Goal: Task Accomplishment & Management: Use online tool/utility

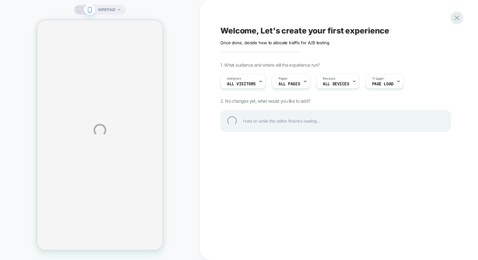
click at [458, 20] on div at bounding box center [457, 17] width 13 height 13
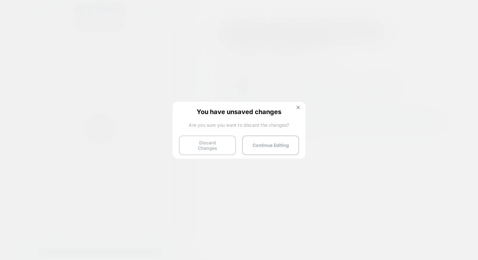
click at [202, 145] on button "Discard Changes" at bounding box center [207, 146] width 57 height 20
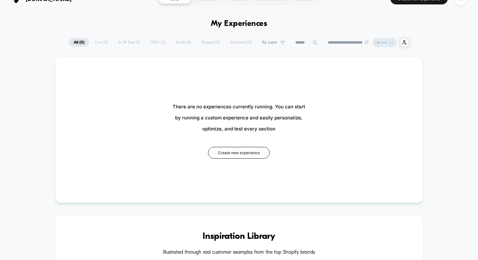
scroll to position [9, 0]
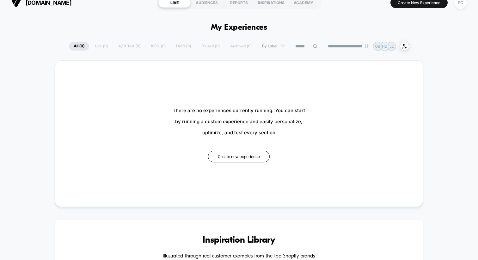
click at [101, 46] on div "**********" at bounding box center [239, 46] width 340 height 9
click at [207, 9] on section "LIVE AUDIENCES REPORTS INSPIRATIONS ACADEMY" at bounding box center [239, 3] width 164 height 16
click at [205, 1] on div "AUDIENCES" at bounding box center [207, 2] width 32 height 10
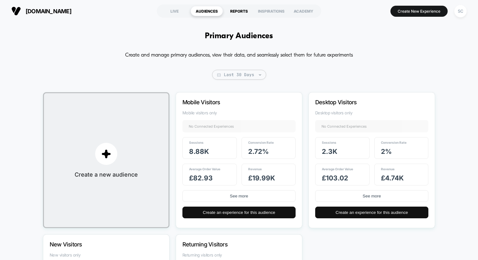
click at [235, 13] on div "REPORTS" at bounding box center [239, 11] width 32 height 10
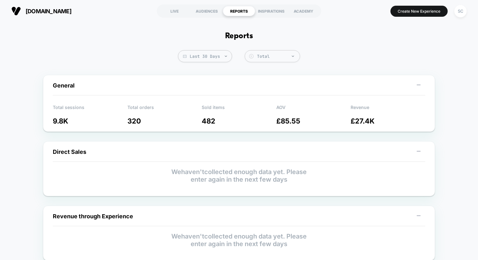
click at [272, 5] on section "LIVE AUDIENCES REPORTS INSPIRATIONS ACADEMY" at bounding box center [239, 11] width 164 height 16
click at [272, 10] on div "INSPIRATIONS" at bounding box center [271, 11] width 32 height 10
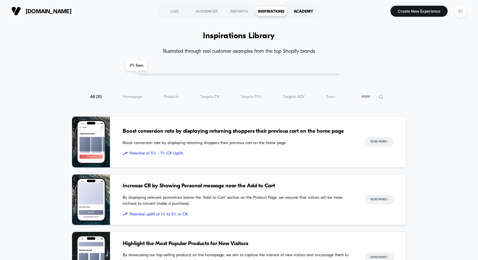
click at [293, 13] on div "ACADEMY" at bounding box center [303, 11] width 32 height 10
click at [422, 16] on button "Create New Experience" at bounding box center [419, 11] width 57 height 11
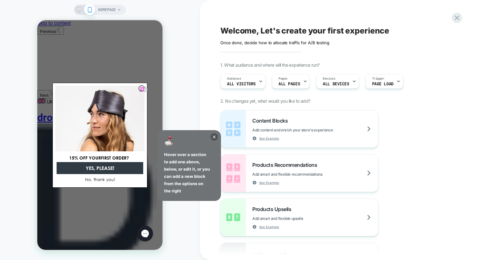
click at [143, 89] on icon "Close dialog" at bounding box center [144, 89] width 3 height 3
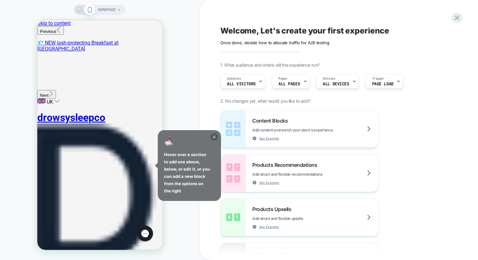
click at [213, 135] on icon at bounding box center [214, 136] width 7 height 7
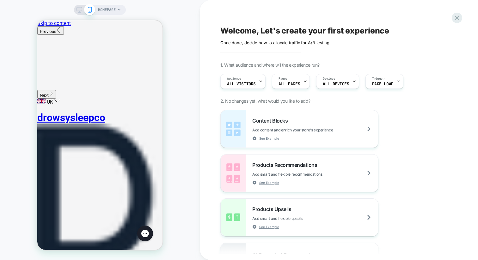
click at [108, 11] on span "HOMEPAGE" at bounding box center [107, 10] width 18 height 10
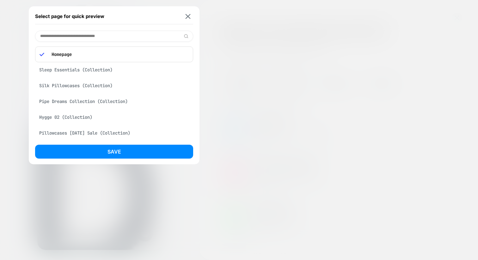
click at [93, 37] on input at bounding box center [114, 36] width 158 height 11
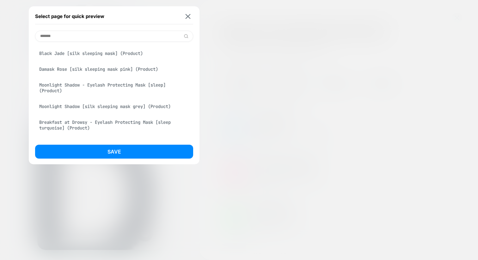
scroll to position [146, 0]
type input "*******"
click at [138, 60] on div "Black Jade [silk sleeping mask] (Product)" at bounding box center [114, 54] width 158 height 12
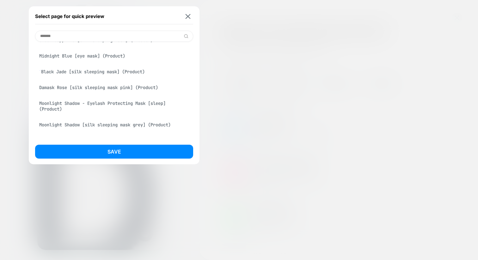
scroll to position [164, 0]
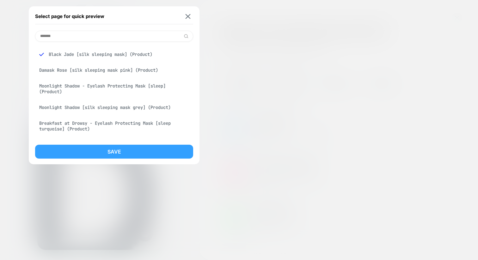
click at [113, 145] on button "Save" at bounding box center [114, 152] width 158 height 14
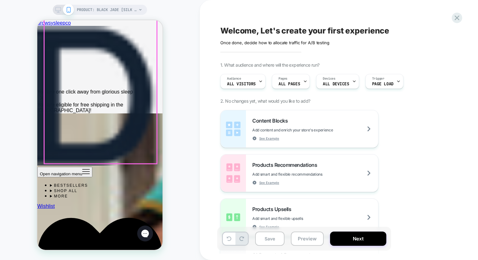
scroll to position [380, 0]
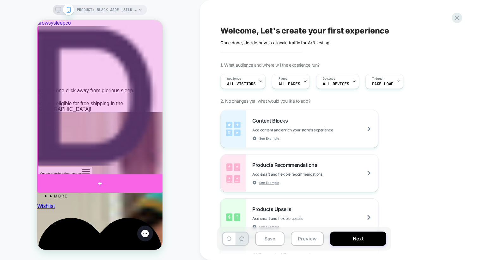
click at [136, 180] on div at bounding box center [99, 184] width 125 height 18
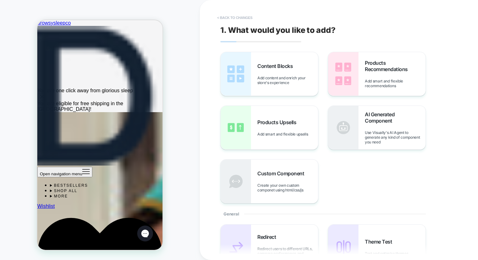
click at [244, 19] on button "< Back to changes" at bounding box center [235, 18] width 42 height 10
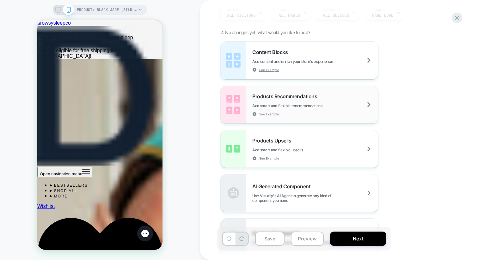
scroll to position [72, 0]
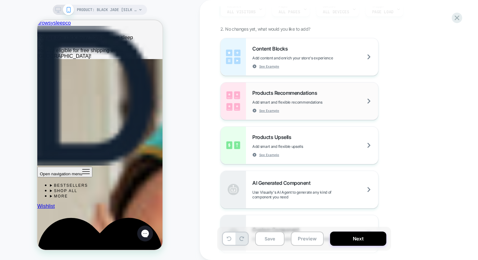
click at [268, 92] on span "Products Recommendations" at bounding box center [286, 93] width 68 height 6
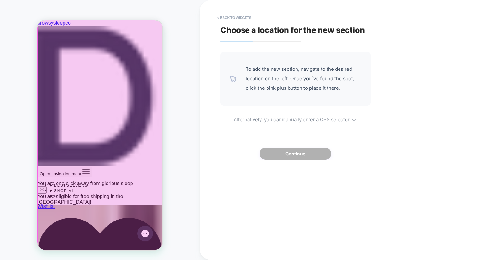
scroll to position [291, 0]
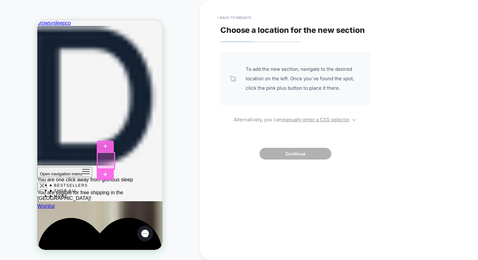
click at [103, 163] on div at bounding box center [105, 161] width 17 height 17
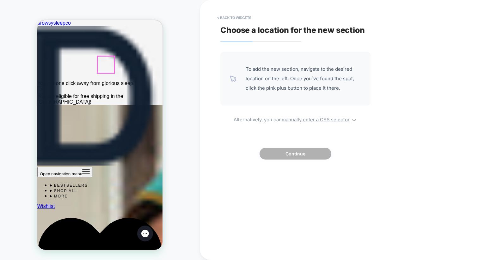
scroll to position [393, 0]
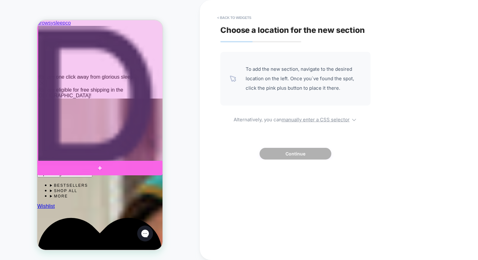
click at [135, 166] on div at bounding box center [99, 168] width 125 height 15
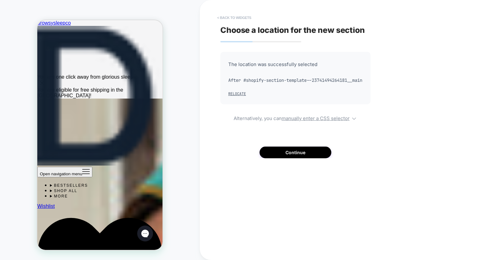
click at [227, 18] on button "< Back to widgets" at bounding box center [234, 18] width 40 height 10
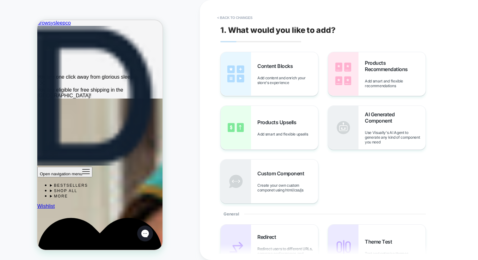
click at [178, 160] on div "PRODUCT: Black Jade [silk sleeping mask] PRODUCT: Black Jade [silk sleeping mas…" at bounding box center [100, 130] width 200 height 248
click at [228, 19] on button "< Back to changes" at bounding box center [235, 18] width 42 height 10
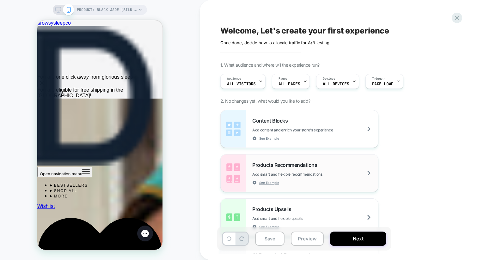
click at [267, 166] on span "Products Recommendations" at bounding box center [286, 165] width 68 height 6
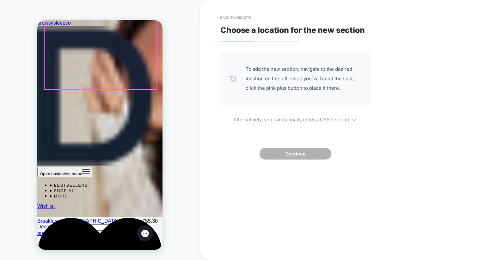
scroll to position [609, 0]
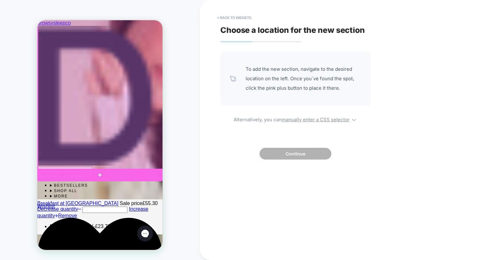
click at [132, 176] on div at bounding box center [99, 175] width 125 height 13
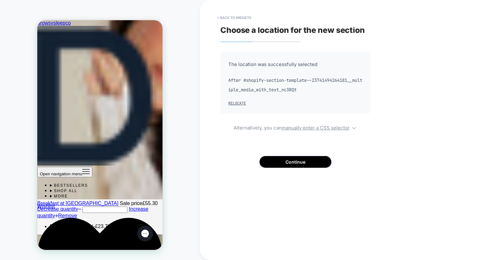
click at [293, 153] on div "The location was successfully selected After #shopify-section-template--2374149…" at bounding box center [295, 110] width 150 height 116
click at [292, 161] on button "Continue" at bounding box center [296, 162] width 72 height 12
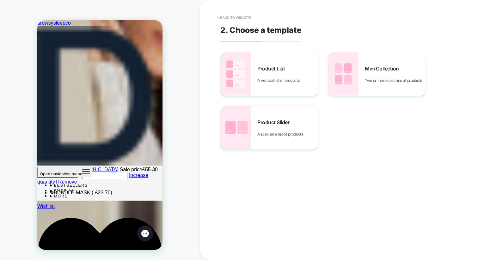
scroll to position [644, 0]
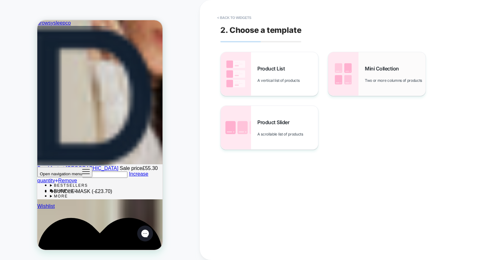
click at [361, 74] on div "Mini Collection Two or more columns of products" at bounding box center [376, 74] width 97 height 44
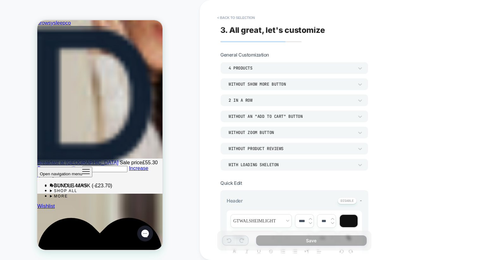
scroll to position [652, 0]
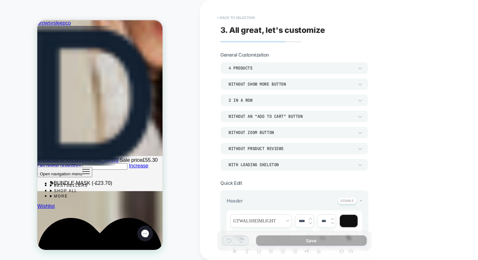
click at [226, 19] on button "< Back to selection" at bounding box center [236, 18] width 44 height 10
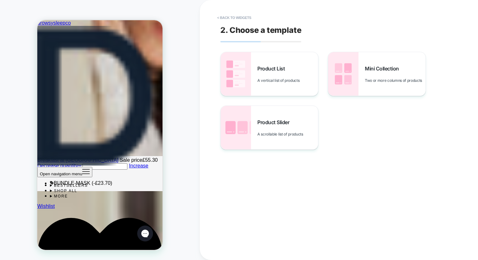
click at [226, 19] on button "< Back to widgets" at bounding box center [234, 18] width 40 height 10
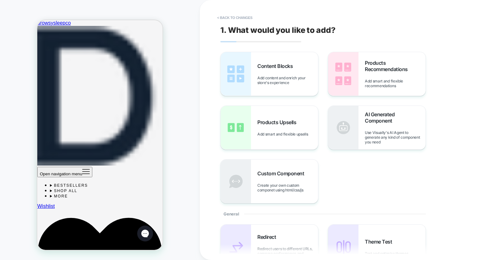
scroll to position [193, 0]
click at [359, 66] on div "Products Recommendations Add smart and flexible recommendations" at bounding box center [376, 74] width 97 height 44
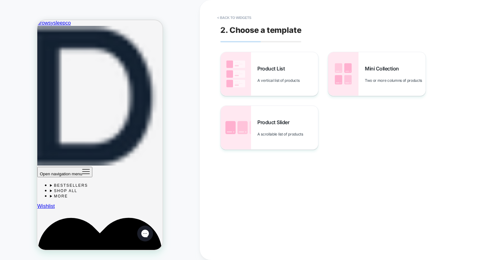
scroll to position [148, 0]
click at [235, 19] on button "< Back to widgets" at bounding box center [234, 18] width 40 height 10
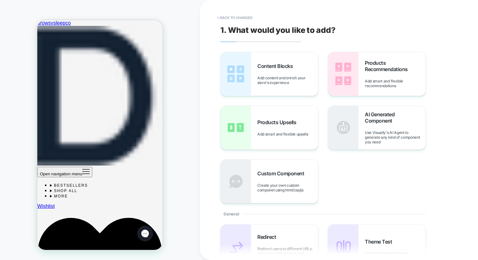
click at [235, 19] on button "< Back to changes" at bounding box center [235, 18] width 42 height 10
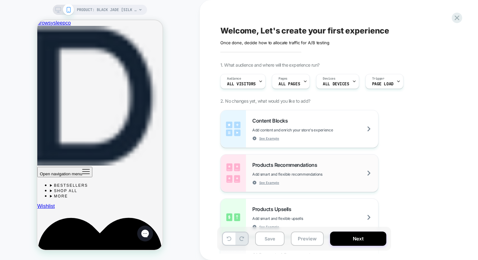
click at [267, 164] on span "Products Recommendations" at bounding box center [286, 165] width 68 height 6
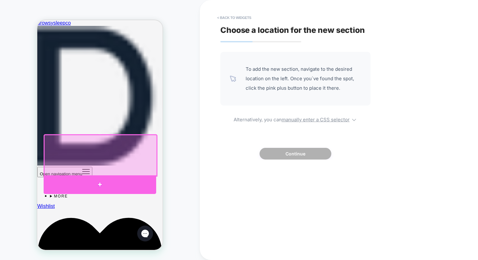
click at [131, 180] on div at bounding box center [100, 185] width 113 height 19
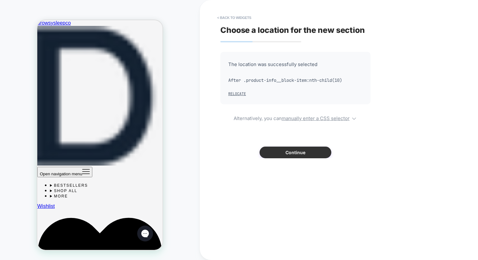
click at [288, 152] on button "Continue" at bounding box center [296, 153] width 72 height 12
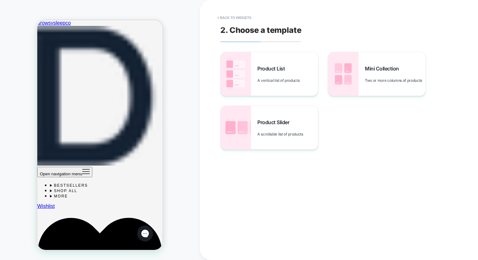
scroll to position [159, 0]
click at [275, 74] on div "Product List A vertical list of products" at bounding box center [287, 73] width 61 height 17
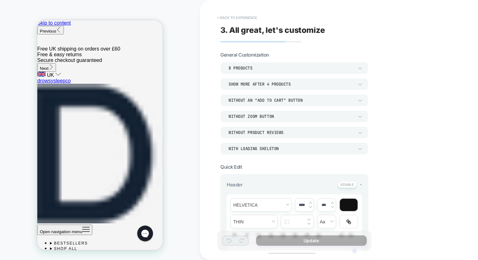
click at [220, 17] on button "< Back to experience" at bounding box center [237, 18] width 46 height 10
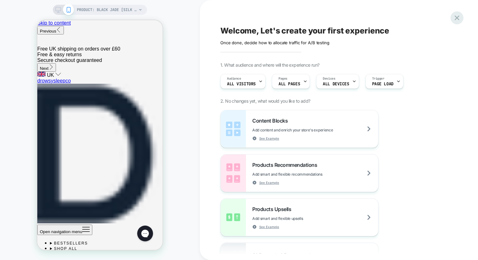
click at [455, 21] on icon at bounding box center [457, 18] width 9 height 9
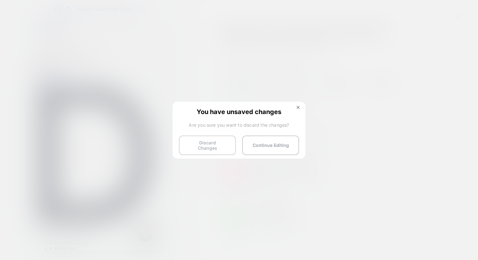
click at [208, 145] on button "Discard Changes" at bounding box center [207, 146] width 57 height 20
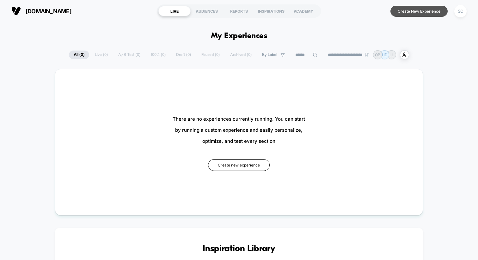
click at [414, 11] on button "Create New Experience" at bounding box center [419, 11] width 57 height 11
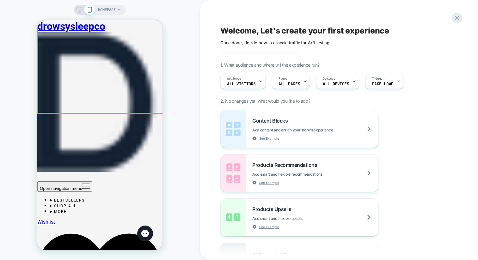
scroll to position [131, 0]
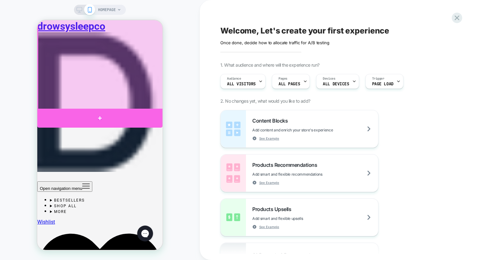
click at [144, 115] on div at bounding box center [99, 118] width 125 height 19
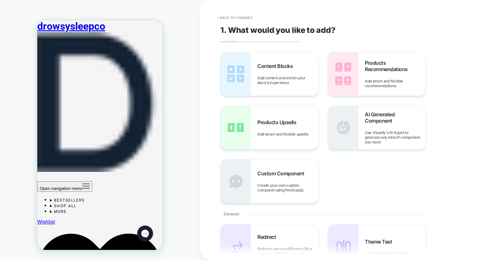
scroll to position [105, 0]
click at [357, 85] on img at bounding box center [343, 74] width 30 height 44
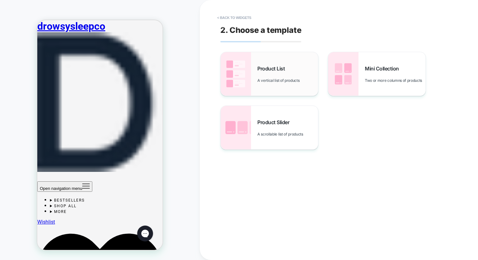
scroll to position [203, 0]
click at [355, 80] on img at bounding box center [343, 74] width 30 height 44
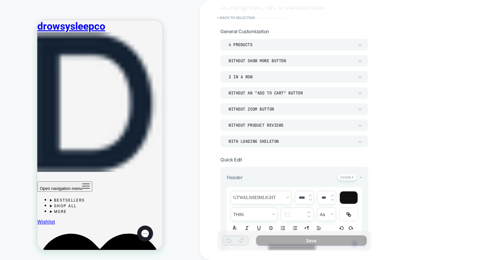
scroll to position [10, 0]
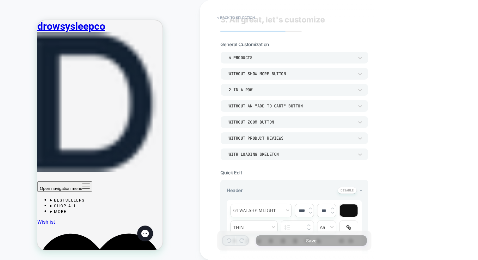
click at [254, 57] on div "4 Products" at bounding box center [291, 57] width 125 height 5
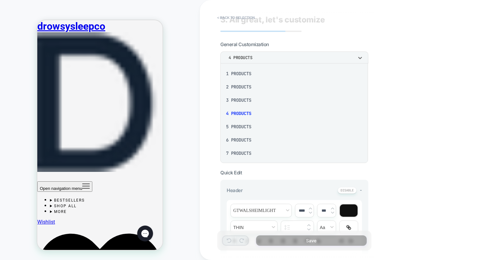
click at [254, 57] on div at bounding box center [239, 130] width 478 height 260
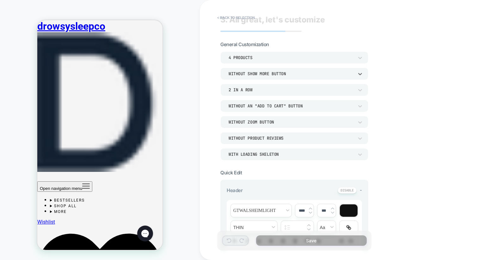
click at [254, 75] on div "Without Show more button" at bounding box center [291, 73] width 125 height 5
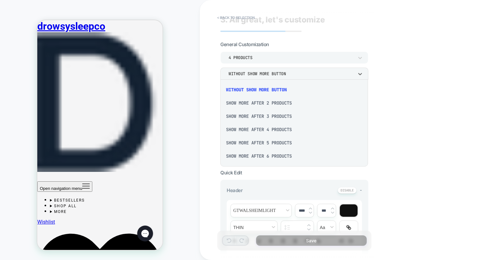
click at [254, 75] on div at bounding box center [239, 130] width 478 height 260
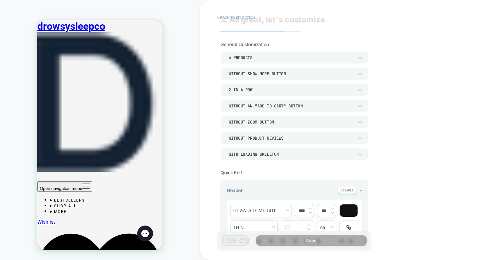
click at [258, 88] on div "2 In a Row" at bounding box center [291, 89] width 125 height 5
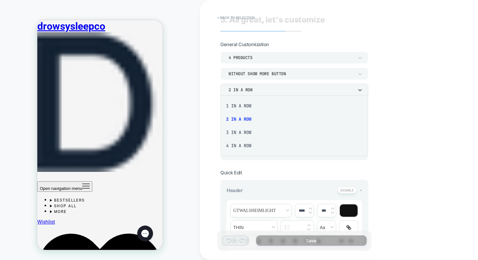
click at [249, 139] on div "3 In a Row" at bounding box center [294, 132] width 143 height 13
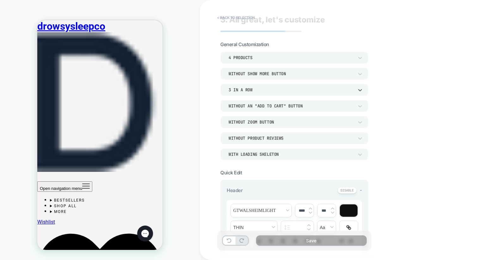
click at [264, 89] on div "3 In a Row" at bounding box center [291, 89] width 125 height 5
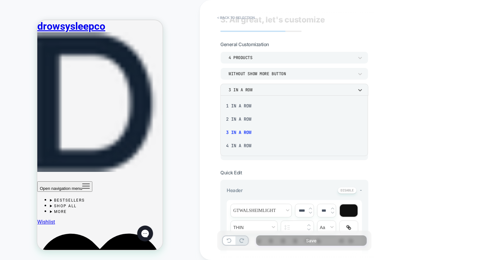
click at [250, 122] on div "2 In a Row" at bounding box center [294, 119] width 143 height 13
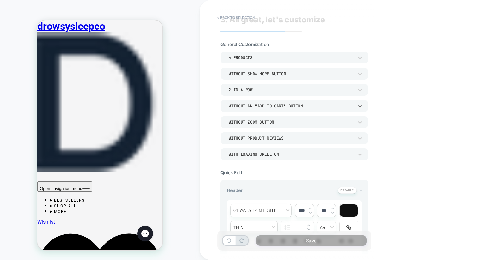
click at [248, 108] on div "Without an "add to cart" button" at bounding box center [291, 105] width 125 height 5
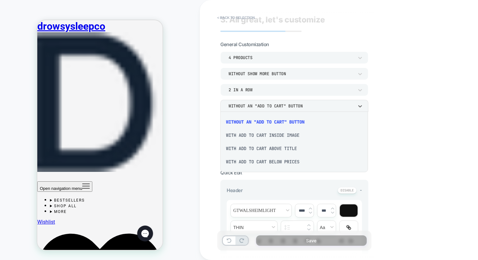
click at [255, 140] on div "With add to cart inside image" at bounding box center [294, 135] width 143 height 13
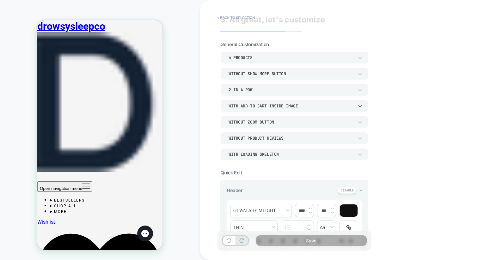
click at [254, 109] on div "With add to cart inside image" at bounding box center [291, 106] width 132 height 7
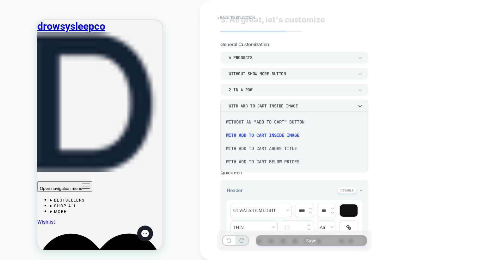
click at [254, 124] on div "Without an "add to cart" button" at bounding box center [294, 121] width 143 height 13
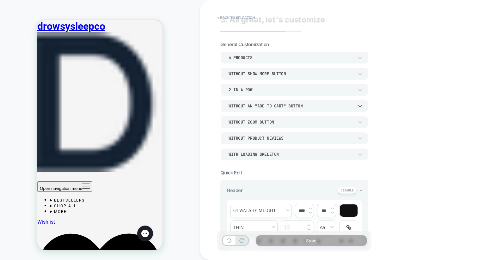
scroll to position [227, 0]
click at [238, 104] on div "Without an "add to cart" button" at bounding box center [291, 105] width 125 height 5
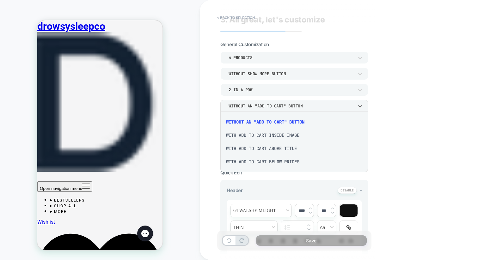
click at [238, 104] on div at bounding box center [239, 130] width 478 height 260
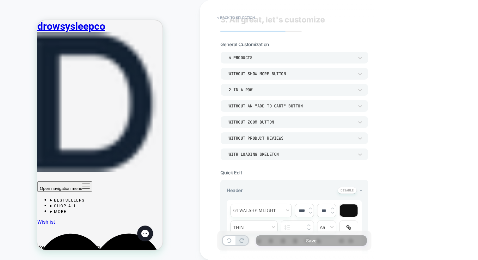
scroll to position [228, 0]
click at [261, 123] on div "Without Zoom Button" at bounding box center [291, 122] width 125 height 5
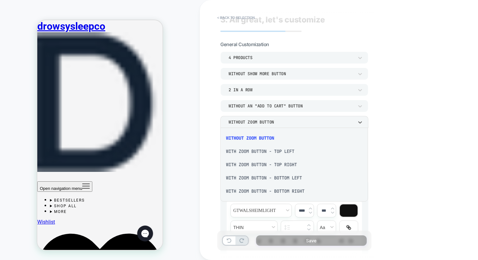
click at [261, 123] on div at bounding box center [239, 130] width 478 height 260
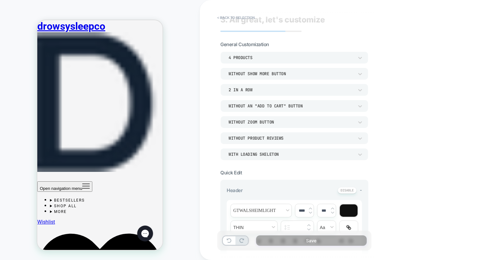
scroll to position [34, 0]
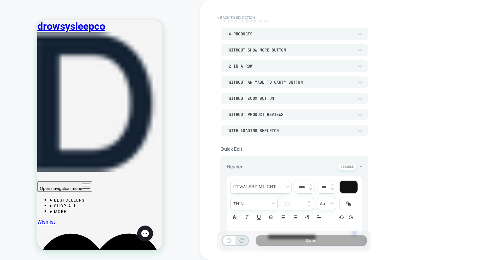
click at [256, 117] on div "Without Product Reviews" at bounding box center [291, 114] width 125 height 5
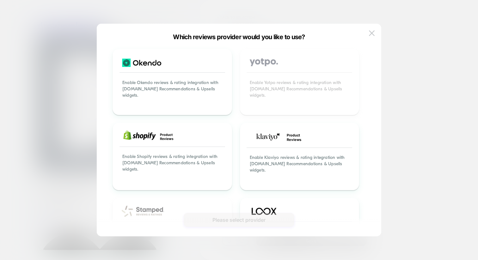
scroll to position [40, 0]
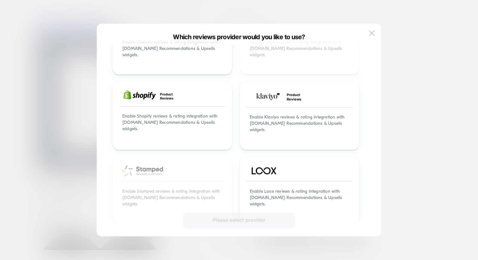
click at [407, 99] on div at bounding box center [239, 130] width 478 height 260
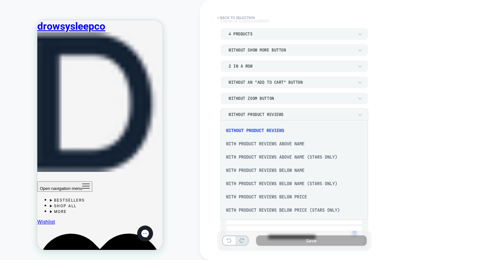
click at [431, 115] on div at bounding box center [239, 130] width 478 height 260
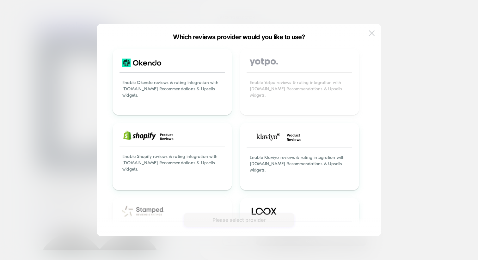
click at [373, 32] on img at bounding box center [372, 32] width 6 height 5
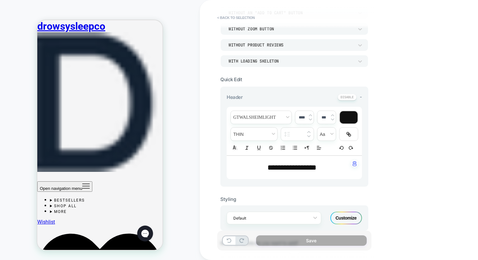
scroll to position [105, 0]
click at [273, 164] on span "**********" at bounding box center [292, 167] width 49 height 8
type input "****"
click at [273, 164] on span "**********" at bounding box center [292, 167] width 49 height 8
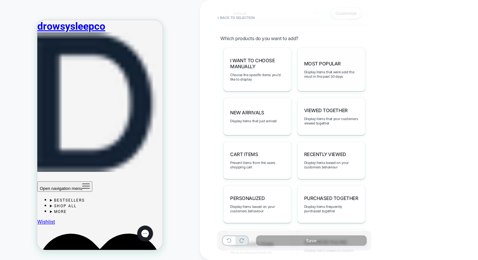
scroll to position [307, 0]
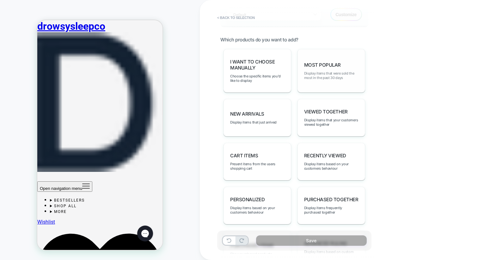
click at [324, 72] on span "Display items that were sold the most in the past 30 days" at bounding box center [331, 75] width 54 height 9
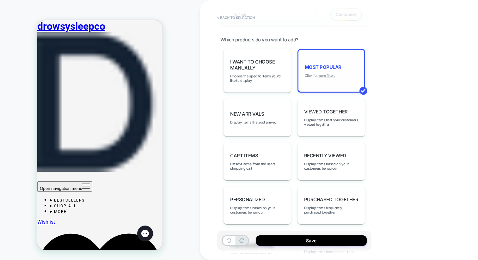
click at [323, 74] on u "more filters" at bounding box center [327, 75] width 18 height 4
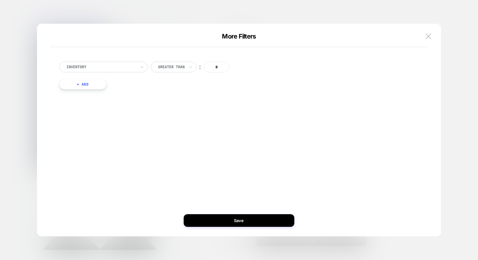
click at [91, 83] on button "+ And" at bounding box center [82, 84] width 47 height 11
click at [99, 93] on div at bounding box center [117, 91] width 70 height 6
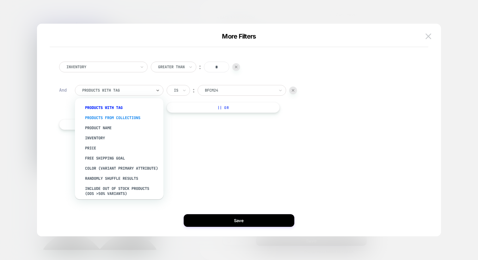
click at [133, 115] on div "products from collections" at bounding box center [122, 118] width 82 height 10
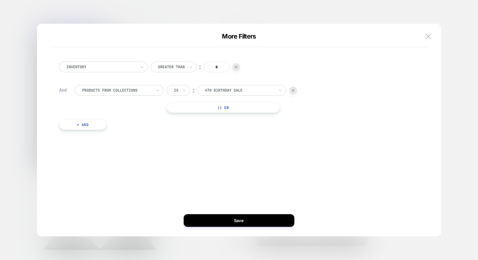
click at [209, 90] on div at bounding box center [240, 91] width 70 height 6
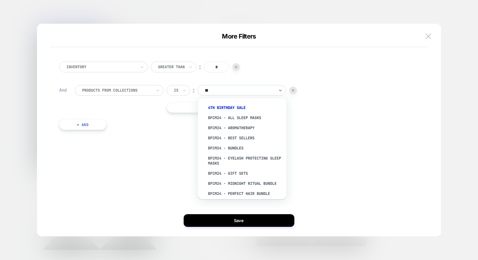
type input "***"
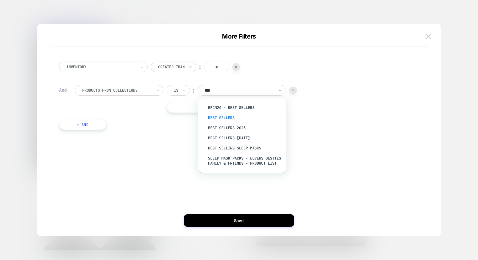
click at [218, 119] on div "Best Sellers" at bounding box center [245, 118] width 82 height 10
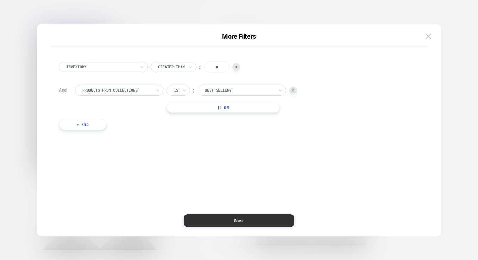
click at [235, 219] on button "Save" at bounding box center [239, 220] width 111 height 13
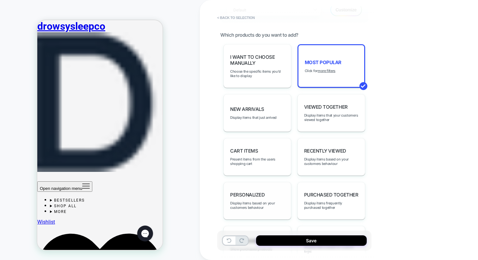
scroll to position [282, 0]
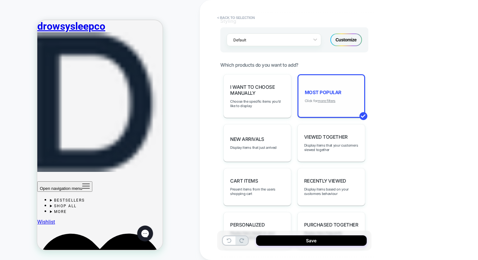
click at [329, 99] on u "more filters" at bounding box center [327, 101] width 18 height 4
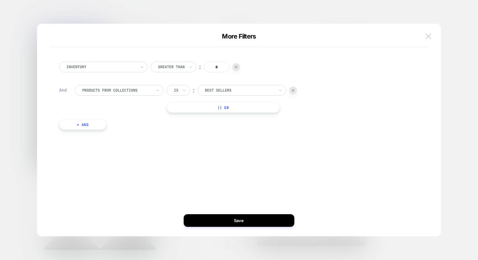
click at [426, 36] on img at bounding box center [429, 36] width 6 height 5
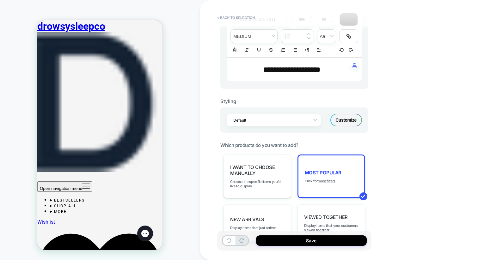
scroll to position [170, 0]
click at [336, 120] on div "Customize" at bounding box center [346, 120] width 32 height 13
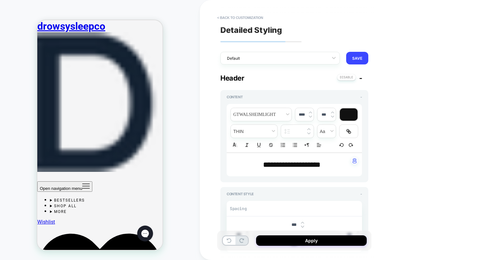
type textarea "*"
click at [271, 164] on span "**********" at bounding box center [292, 165] width 58 height 8
type input "****"
click at [271, 164] on span "**********" at bounding box center [292, 165] width 58 height 8
click at [271, 164] on span "****" at bounding box center [269, 165] width 12 height 8
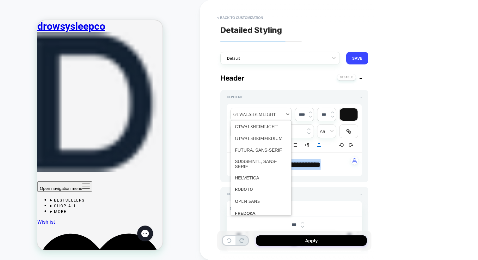
click at [264, 114] on span "font" at bounding box center [261, 114] width 61 height 13
click at [257, 139] on span "font" at bounding box center [261, 139] width 53 height 12
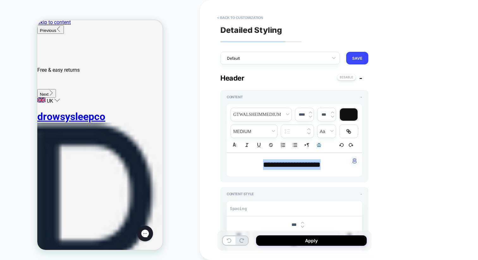
scroll to position [0, 0]
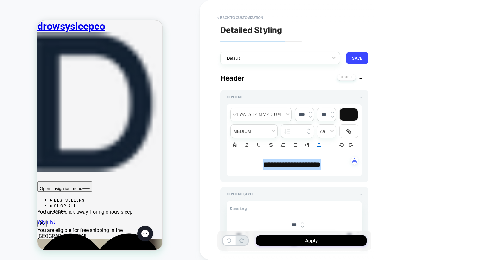
scroll to position [224, 0]
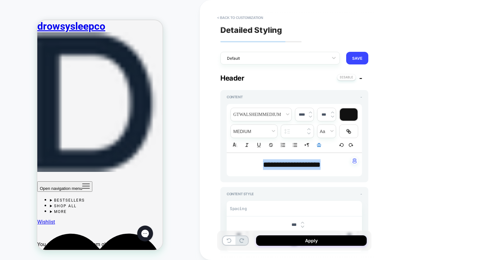
click at [277, 86] on div "**********" at bounding box center [294, 171] width 148 height 172
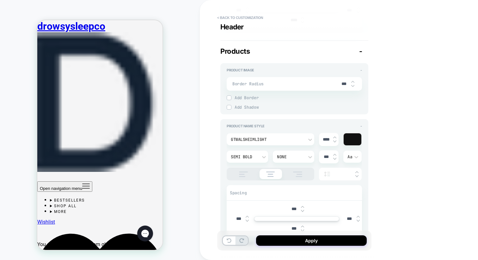
scroll to position [239, 0]
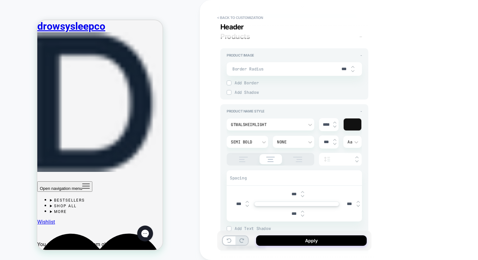
click at [250, 143] on div "Semi Bold" at bounding box center [244, 141] width 27 height 5
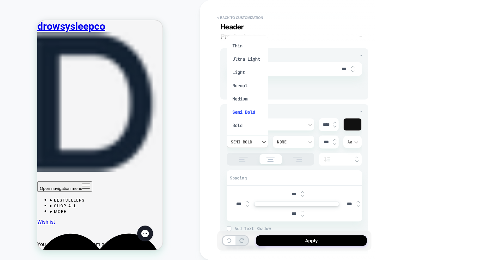
scroll to position [5, 0]
click at [293, 119] on div at bounding box center [239, 130] width 478 height 260
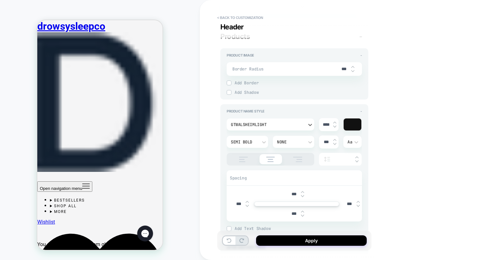
click at [292, 123] on div "GTWalsheimLight" at bounding box center [267, 124] width 73 height 5
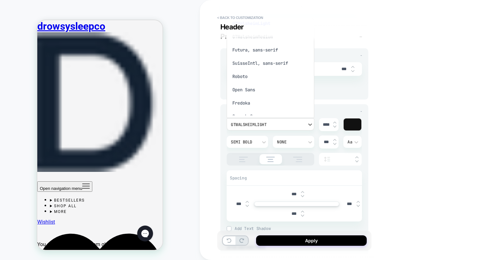
click at [123, 90] on div at bounding box center [239, 130] width 478 height 260
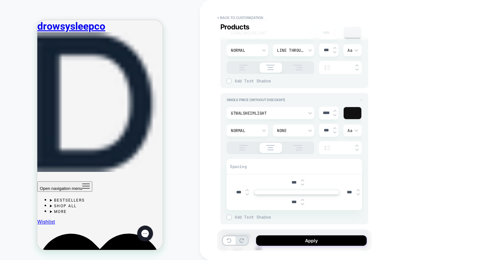
scroll to position [605, 0]
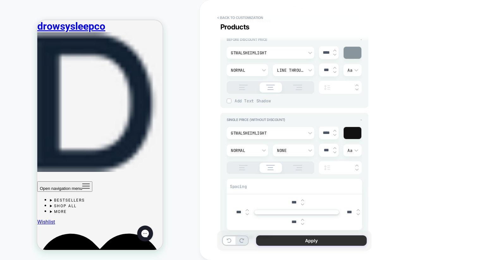
click at [286, 243] on button "Apply" at bounding box center [311, 241] width 111 height 10
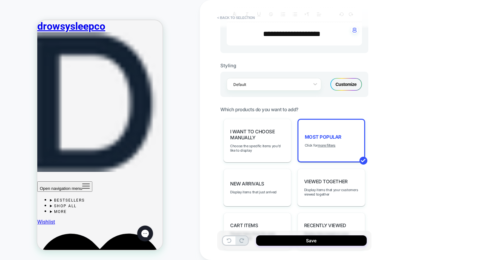
scroll to position [237, 0]
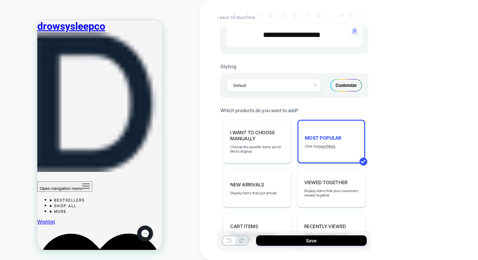
click at [346, 82] on div "Customize" at bounding box center [346, 85] width 32 height 13
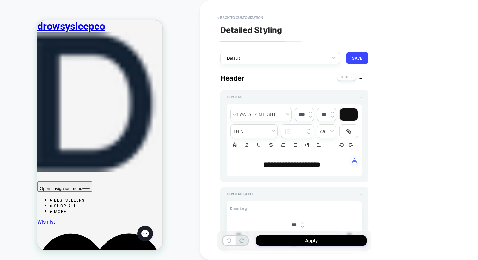
type textarea "*"
click at [353, 58] on button "SAVE" at bounding box center [357, 58] width 22 height 13
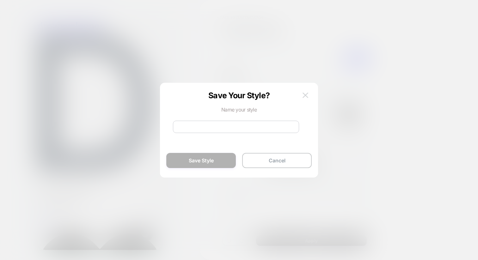
click at [304, 98] on img at bounding box center [306, 95] width 6 height 5
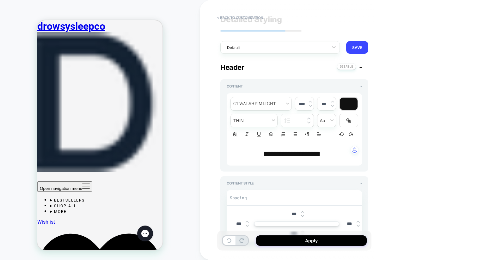
scroll to position [13, 0]
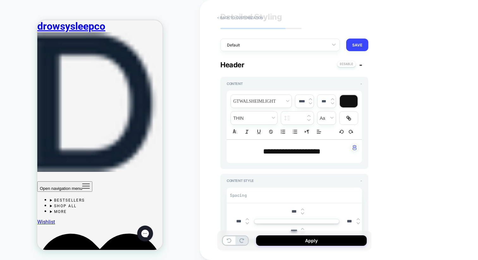
click at [276, 152] on span "**********" at bounding box center [292, 152] width 58 height 8
type input "****"
click at [276, 152] on span "**********" at bounding box center [292, 152] width 58 height 8
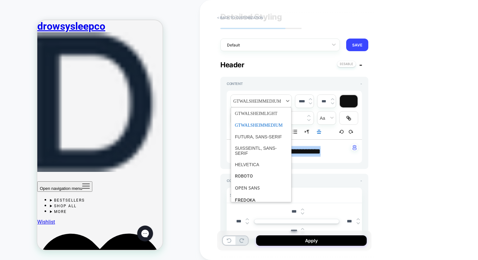
click at [252, 106] on span "font" at bounding box center [261, 101] width 61 height 13
click at [216, 115] on div "**********" at bounding box center [339, 130] width 278 height 260
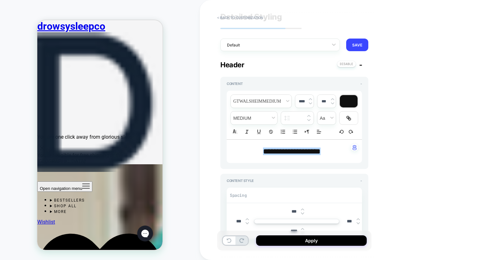
scroll to position [225, 0]
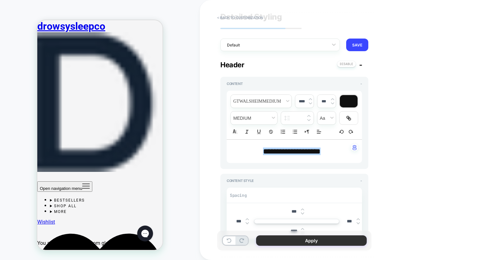
click at [284, 238] on button "Apply" at bounding box center [311, 241] width 111 height 10
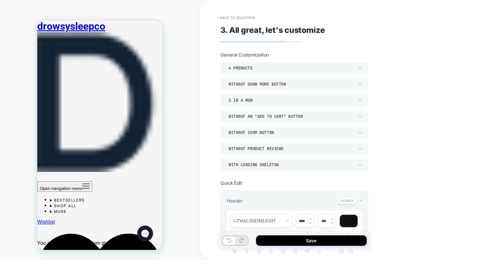
click at [260, 115] on div "Without an "add to cart" button" at bounding box center [291, 116] width 125 height 5
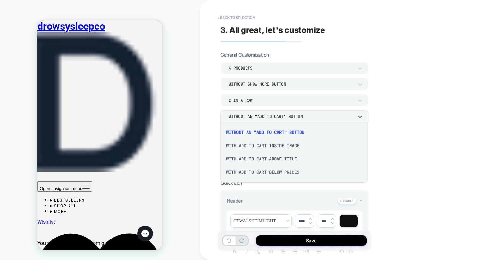
click at [256, 173] on div "With add to cart below prices" at bounding box center [294, 172] width 143 height 13
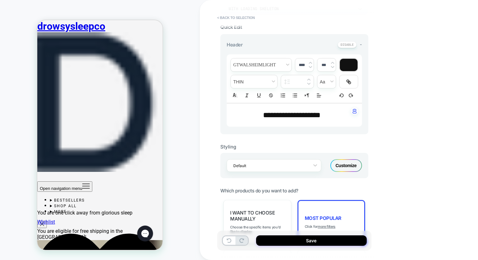
scroll to position [163, 0]
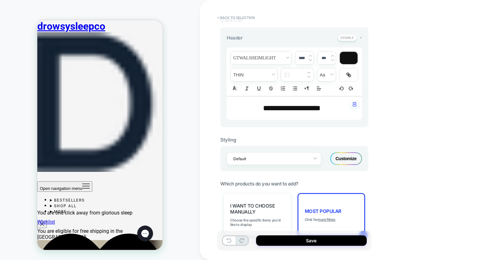
click at [340, 156] on div "Customize" at bounding box center [346, 158] width 32 height 13
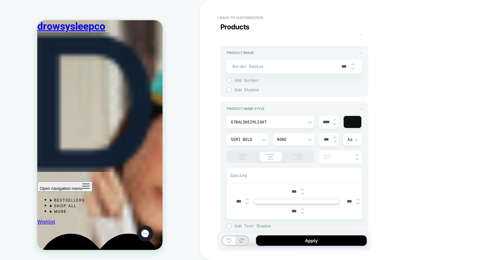
scroll to position [0, 0]
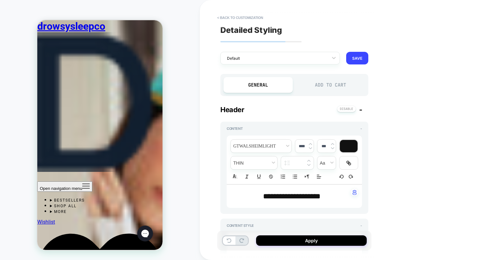
click at [315, 89] on div "Add to Cart" at bounding box center [330, 85] width 69 height 16
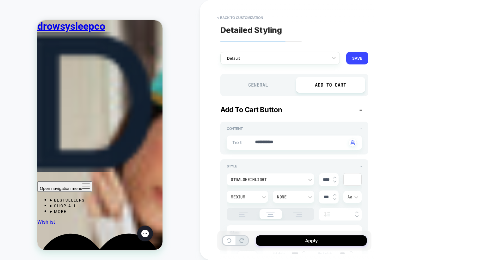
type textarea "*"
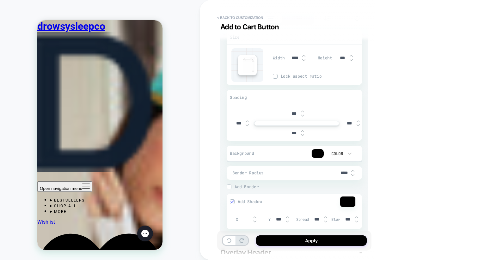
scroll to position [196, 0]
click at [342, 174] on input "*****" at bounding box center [344, 173] width 14 height 5
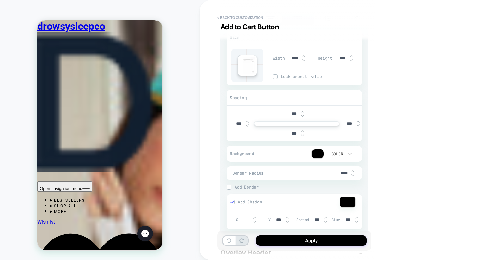
type input "******"
click at [342, 174] on input "******" at bounding box center [344, 173] width 14 height 5
type textarea "*"
click at [336, 174] on span "Border Radius" at bounding box center [284, 173] width 105 height 5
click at [341, 174] on input "******" at bounding box center [344, 173] width 14 height 5
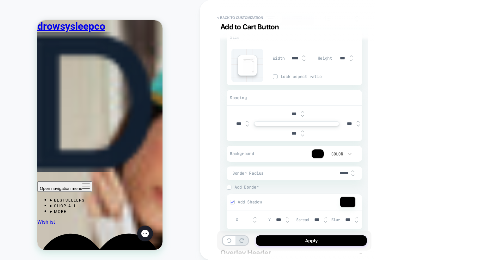
click at [341, 174] on input "******" at bounding box center [344, 173] width 14 height 5
type input "***"
type textarea "*"
type input "***"
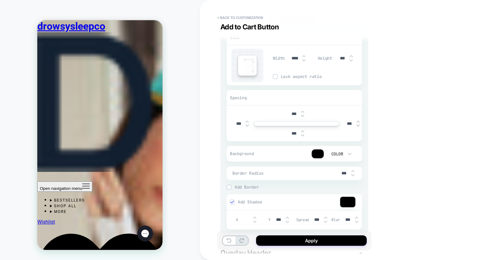
click at [413, 155] on div "**********" at bounding box center [339, 130] width 278 height 260
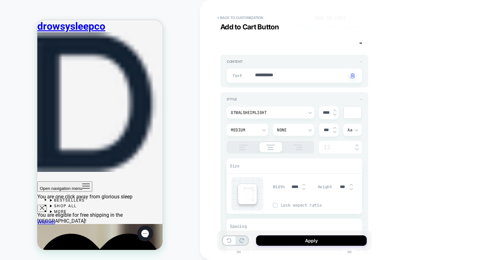
scroll to position [64, 0]
click at [265, 119] on div "GTWalsheimLight" at bounding box center [271, 116] width 88 height 12
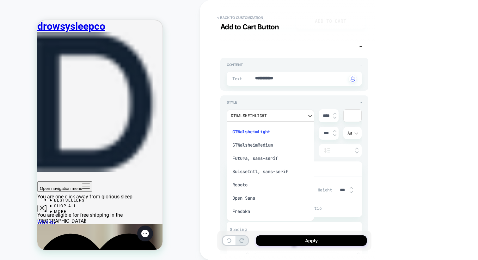
click at [260, 145] on div "GTWalsheimMedium" at bounding box center [270, 145] width 83 height 13
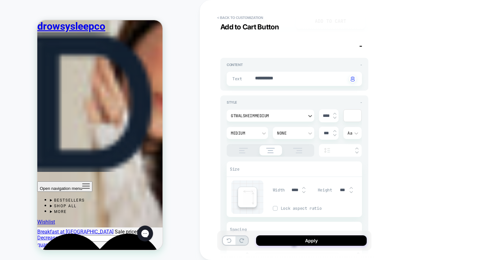
scroll to position [466, 0]
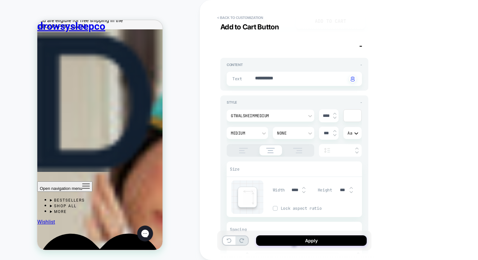
click at [356, 133] on icon at bounding box center [356, 133] width 6 height 6
click at [355, 163] on div "AA" at bounding box center [352, 162] width 13 height 13
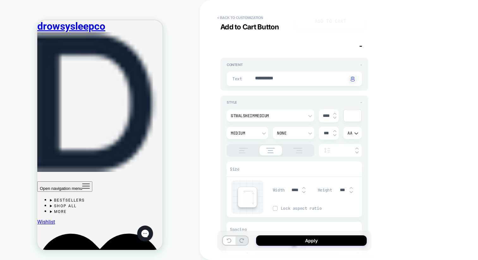
scroll to position [195, 0]
type textarea "*"
click at [277, 81] on textarea "**********" at bounding box center [301, 78] width 92 height 7
type textarea "*"
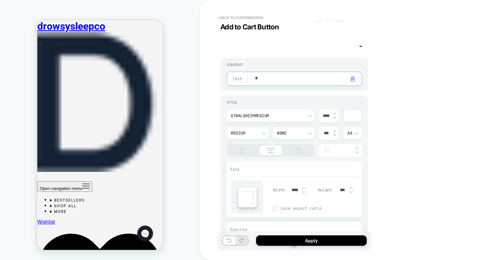
type textarea "*"
type textarea "**"
type textarea "*"
type textarea "***"
type textarea "*"
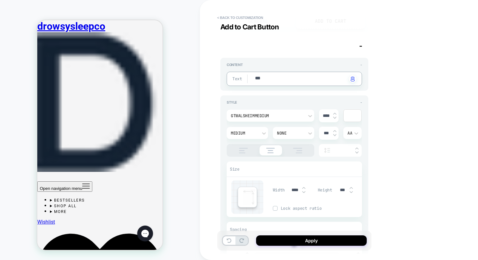
type textarea "***"
type textarea "*"
type textarea "*****"
type textarea "*"
type textarea "******"
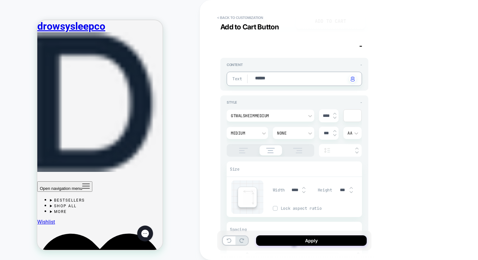
type textarea "*"
type textarea "******"
type textarea "*"
type textarea "*********"
type textarea "*"
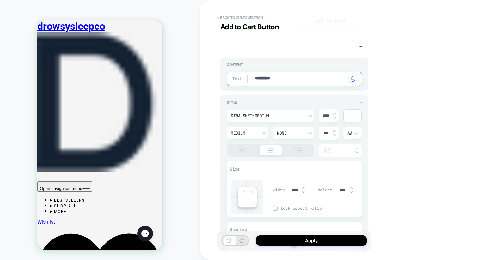
type textarea "**********"
type textarea "*"
type textarea "**********"
type textarea "*"
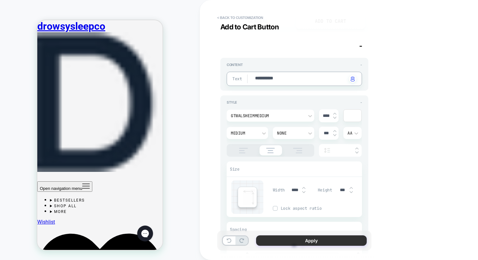
type textarea "**********"
type textarea "*"
click at [296, 241] on button "Apply" at bounding box center [311, 241] width 111 height 10
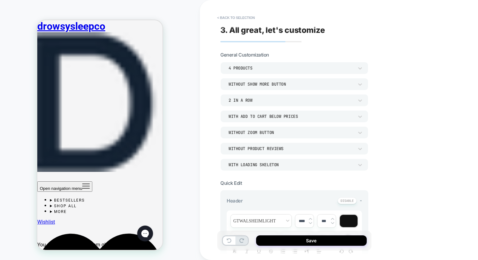
scroll to position [225, 0]
click at [302, 244] on button "Save" at bounding box center [311, 241] width 111 height 10
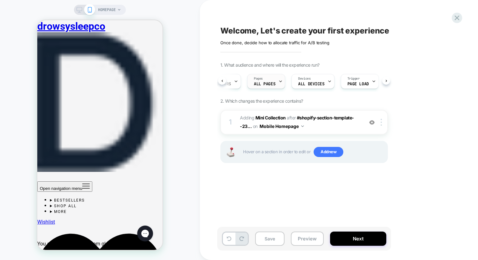
scroll to position [0, 0]
click at [300, 82] on div "Pages ALL PAGES" at bounding box center [289, 81] width 34 height 14
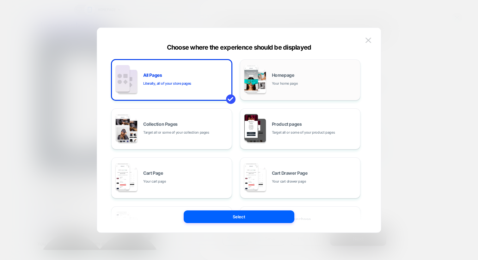
click at [273, 74] on span "Homepage" at bounding box center [283, 75] width 22 height 4
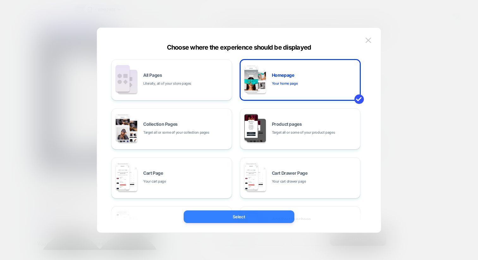
click at [254, 218] on button "Select" at bounding box center [239, 217] width 111 height 13
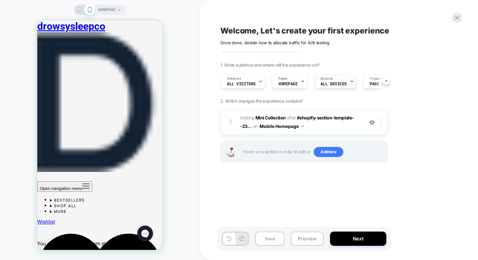
click at [321, 82] on span "ALL DEVICES" at bounding box center [334, 84] width 26 height 4
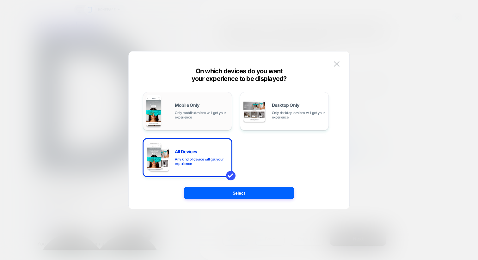
click at [207, 105] on div "Mobile Only Only mobile devices will get your experience" at bounding box center [202, 111] width 54 height 16
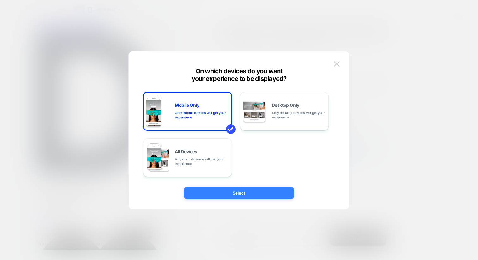
click at [222, 194] on button "Select" at bounding box center [239, 193] width 111 height 13
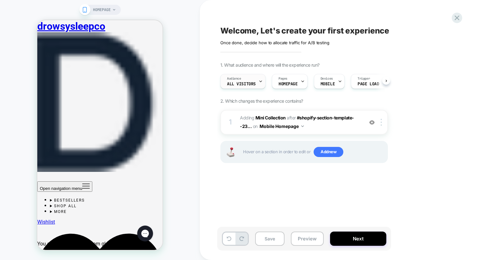
click at [247, 83] on span "All Visitors" at bounding box center [241, 84] width 29 height 4
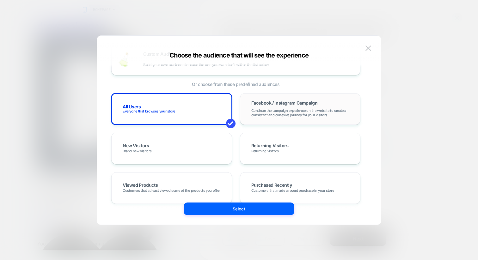
scroll to position [35, 0]
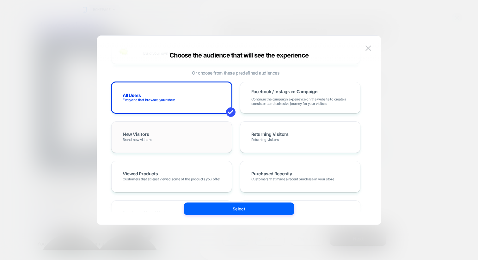
click at [194, 136] on div "New Visitors Brand new visitors" at bounding box center [172, 137] width 108 height 18
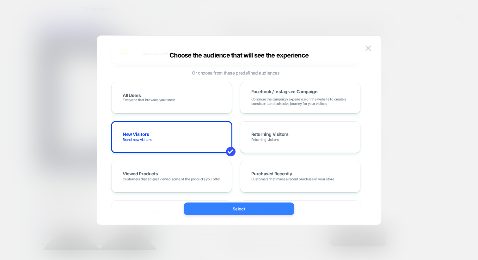
click at [222, 214] on button "Select" at bounding box center [239, 209] width 111 height 13
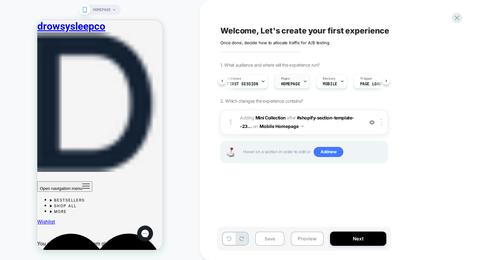
scroll to position [0, 20]
click at [348, 80] on span "Trigger" at bounding box center [346, 79] width 12 height 4
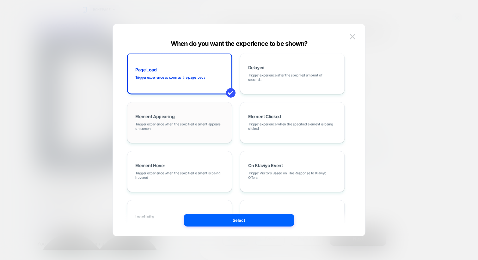
scroll to position [0, 0]
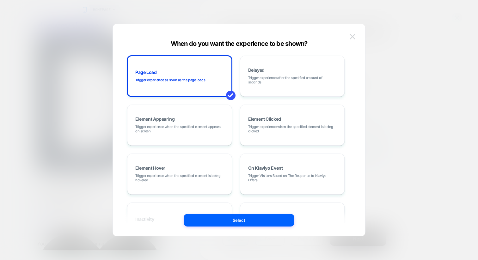
click at [352, 35] on img at bounding box center [353, 36] width 6 height 5
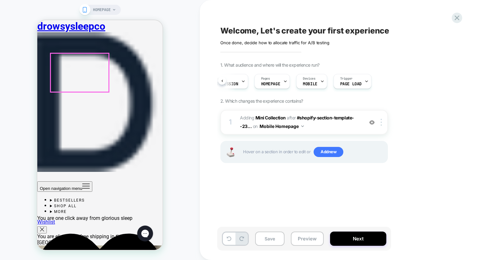
scroll to position [261, 0]
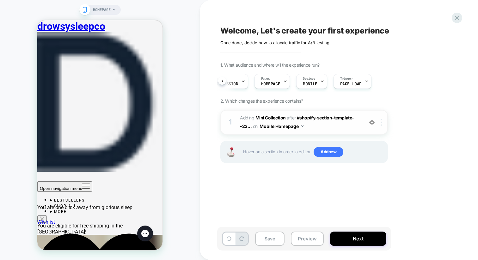
click at [383, 124] on div at bounding box center [382, 122] width 10 height 7
click at [305, 206] on div "Welcome, Let's create your first experience Click to edit experience details On…" at bounding box center [335, 130] width 237 height 248
click at [382, 126] on img at bounding box center [381, 122] width 1 height 7
click at [380, 125] on div at bounding box center [382, 122] width 10 height 7
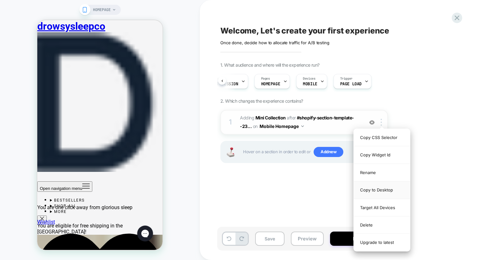
click at [373, 192] on div "Copy to Desktop" at bounding box center [382, 190] width 56 height 17
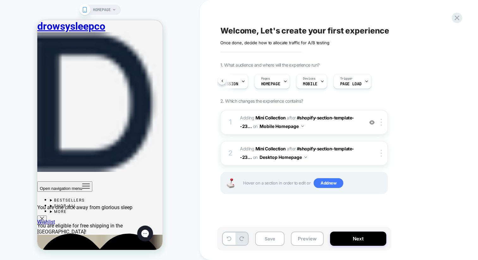
click at [74, 10] on div "HOMEPAGE" at bounding box center [100, 130] width 200 height 248
click at [380, 156] on div at bounding box center [382, 153] width 10 height 7
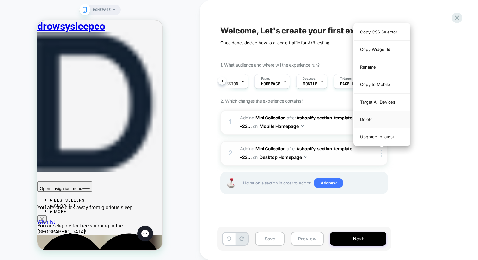
click at [366, 119] on div "Delete" at bounding box center [382, 119] width 56 height 17
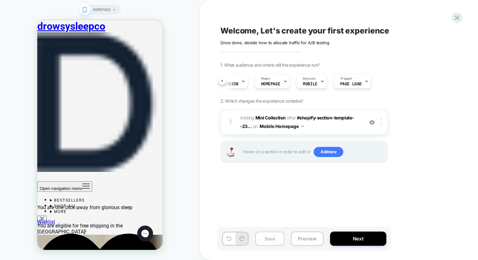
click at [271, 237] on button "Save" at bounding box center [269, 239] width 29 height 14
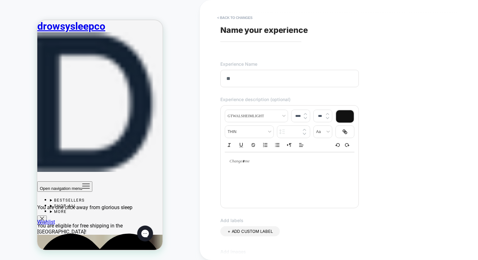
type input "*"
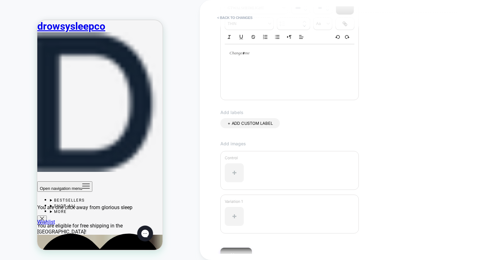
scroll to position [143, 0]
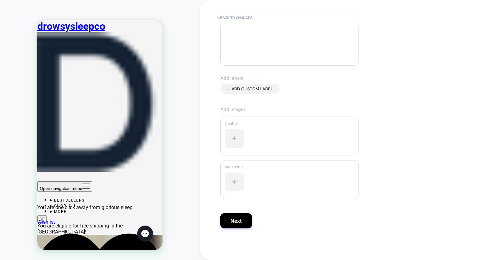
type input "****"
click at [233, 231] on div "**********" at bounding box center [335, 130] width 237 height 248
click at [233, 219] on button "Next" at bounding box center [236, 220] width 32 height 15
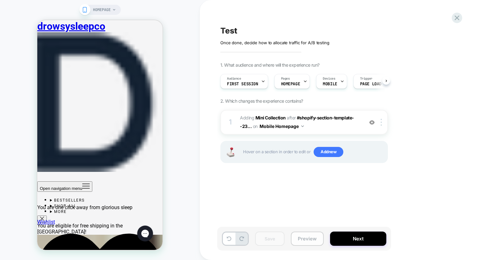
scroll to position [0, 0]
click at [307, 237] on button "Preview" at bounding box center [307, 239] width 33 height 14
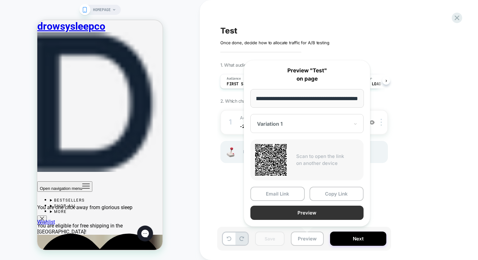
scroll to position [0, 0]
click at [292, 210] on button "Preview" at bounding box center [306, 213] width 113 height 14
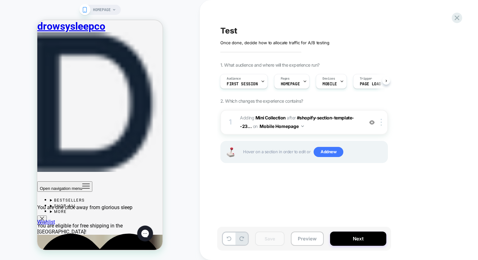
click at [300, 232] on div "Save Preview Next" at bounding box center [304, 239] width 174 height 24
click at [301, 235] on button "Preview" at bounding box center [307, 239] width 33 height 14
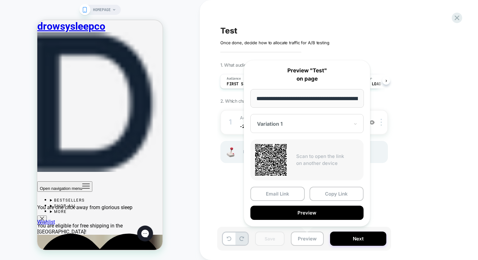
click at [441, 194] on div "Test Click to edit experience details Once done, decide how to allocate traffic…" at bounding box center [335, 130] width 237 height 248
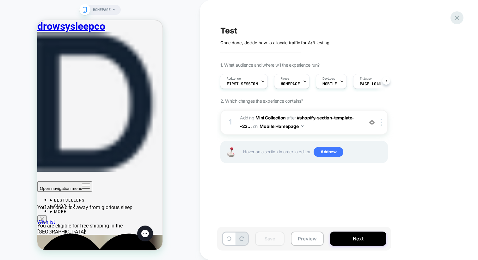
click at [454, 21] on icon at bounding box center [457, 18] width 9 height 9
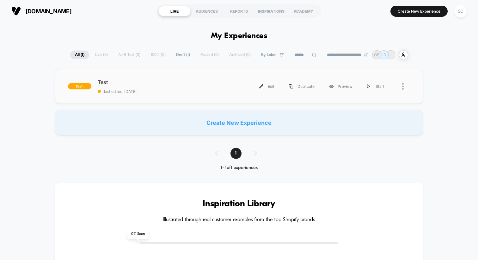
click at [157, 78] on div "draft Test last edited: [DATE] Edit Duplicate Preview Start" at bounding box center [239, 86] width 368 height 35
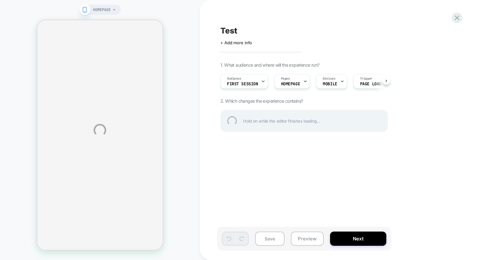
click at [345, 241] on div "HOMEPAGE Test Click to edit experience details + Add more info 1. What audience…" at bounding box center [239, 130] width 478 height 260
click at [353, 238] on div "HOMEPAGE Test Click to edit experience details + Add more info 1. What audience…" at bounding box center [239, 130] width 478 height 260
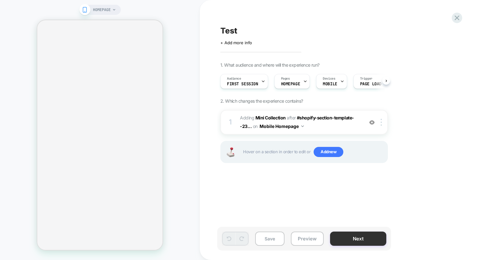
scroll to position [0, 0]
click at [347, 236] on button "Next" at bounding box center [358, 239] width 56 height 14
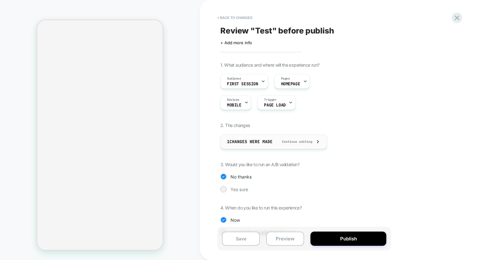
scroll to position [16, 0]
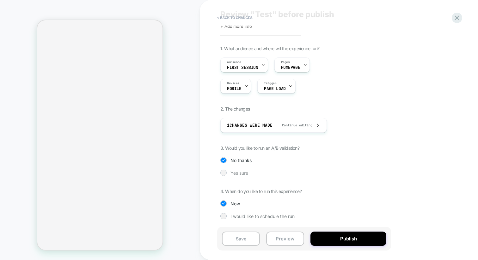
click at [225, 174] on div at bounding box center [223, 172] width 5 height 5
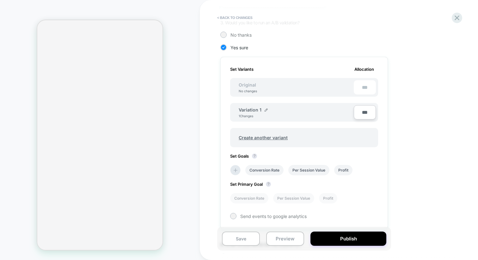
scroll to position [135, 0]
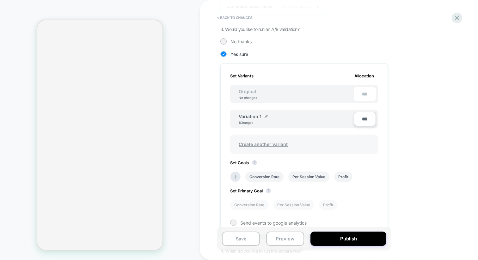
click at [262, 144] on span "Create another variant" at bounding box center [263, 144] width 62 height 15
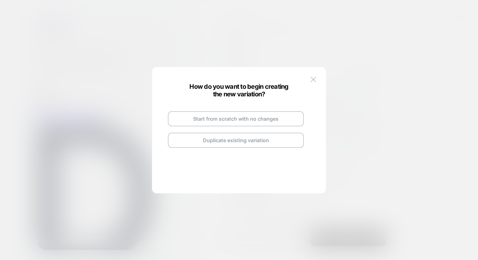
scroll to position [0, 0]
click at [317, 79] on button at bounding box center [313, 79] width 9 height 9
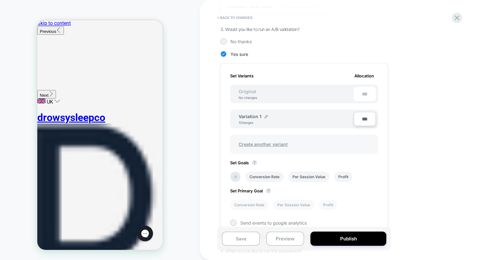
click at [259, 144] on span "Create another variant" at bounding box center [263, 144] width 62 height 15
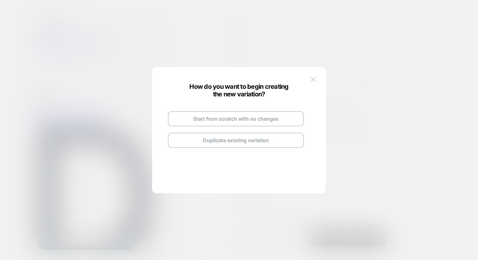
click at [313, 81] on img at bounding box center [314, 79] width 6 height 5
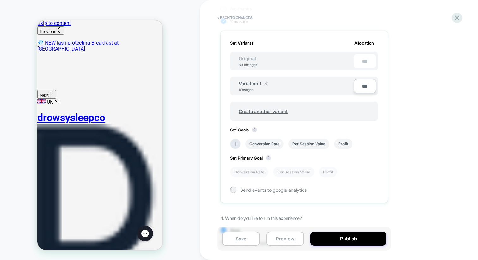
scroll to position [180, 0]
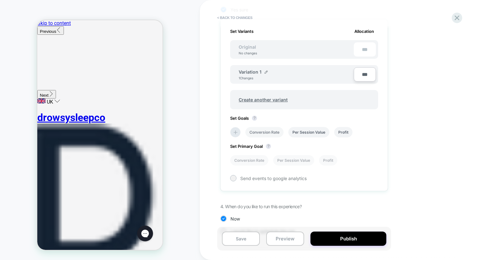
click at [255, 132] on li "Conversion Rate" at bounding box center [264, 132] width 38 height 10
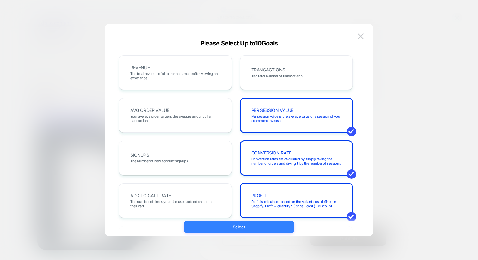
click at [236, 222] on button "Select" at bounding box center [239, 227] width 111 height 13
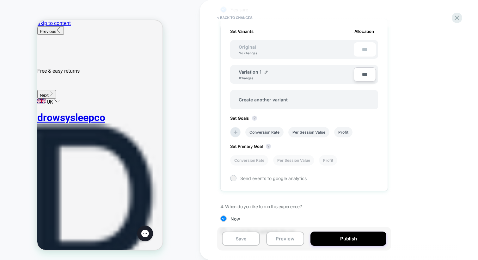
scroll to position [195, 0]
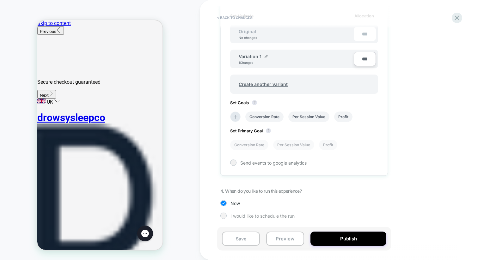
click at [239, 216] on span "I would like to schedule the run" at bounding box center [263, 215] width 64 height 5
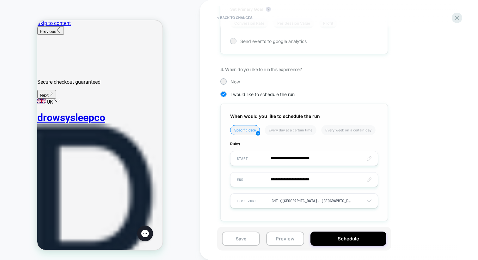
scroll to position [319, 0]
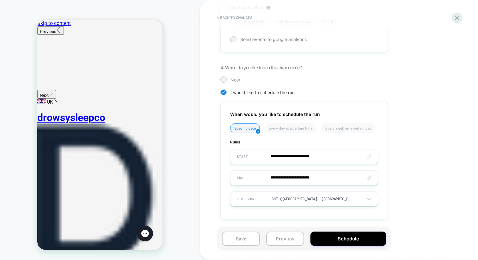
click at [229, 79] on div "Now" at bounding box center [304, 80] width 168 height 6
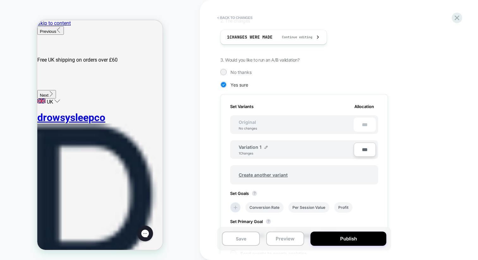
scroll to position [0, 0]
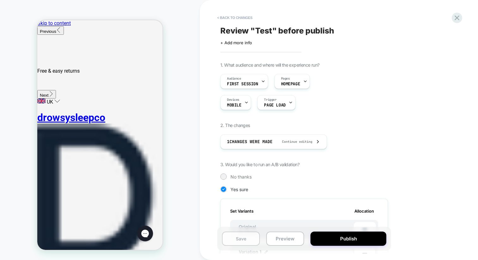
click at [243, 233] on button "Save" at bounding box center [241, 239] width 38 height 14
click at [455, 17] on icon at bounding box center [457, 18] width 9 height 9
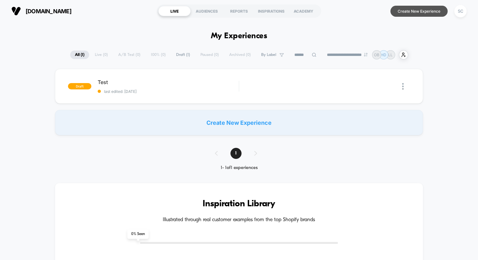
click at [426, 15] on button "Create New Experience" at bounding box center [419, 11] width 57 height 11
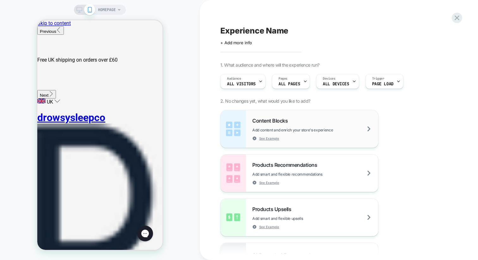
click at [281, 119] on span "Content Blocks" at bounding box center [271, 121] width 39 height 6
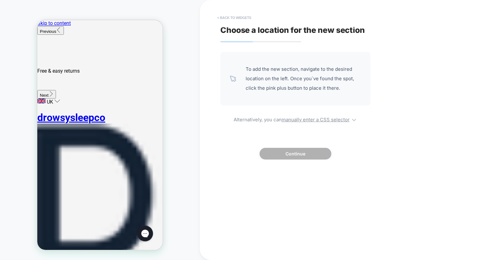
click at [228, 19] on button "< Back to widgets" at bounding box center [234, 18] width 40 height 10
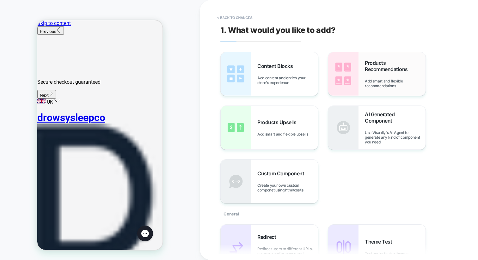
click at [373, 61] on span "Products Recommendations" at bounding box center [395, 66] width 61 height 13
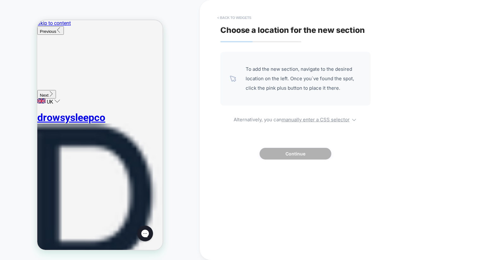
click at [230, 19] on button "< Back to widgets" at bounding box center [234, 18] width 40 height 10
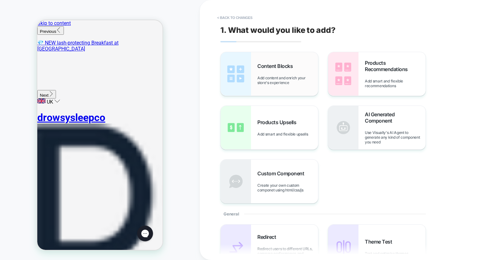
click at [261, 85] on div "Content Blocks Add content and enrich your store's experience" at bounding box center [269, 74] width 97 height 44
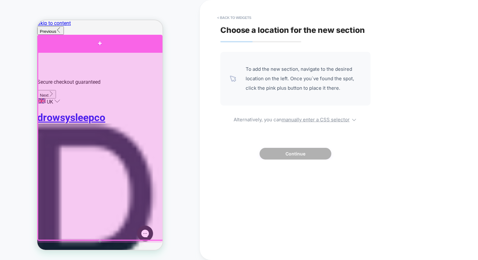
click at [135, 50] on div at bounding box center [99, 43] width 125 height 17
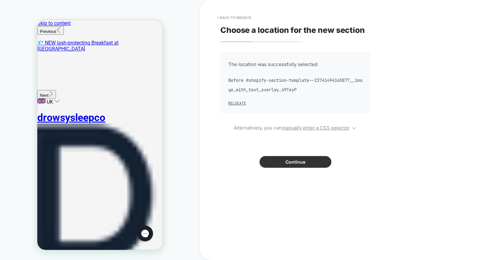
click at [281, 160] on button "Continue" at bounding box center [296, 162] width 72 height 12
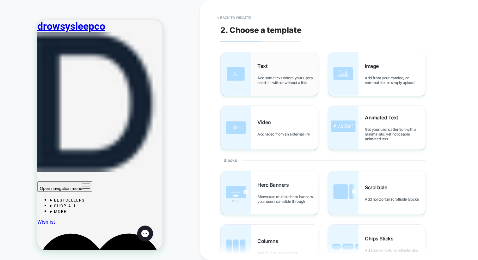
scroll to position [40, 0]
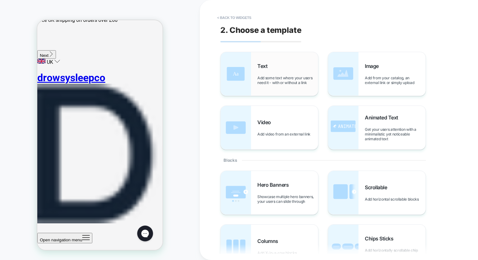
click at [275, 74] on div "Text Add some text where your users need it - with or without a link" at bounding box center [287, 74] width 61 height 22
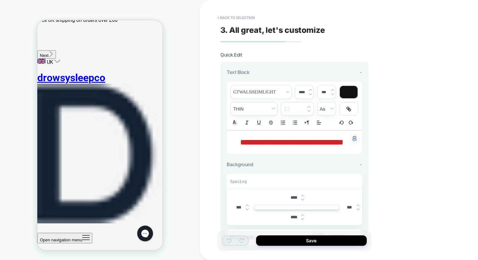
click at [278, 143] on span "**********" at bounding box center [291, 143] width 103 height 8
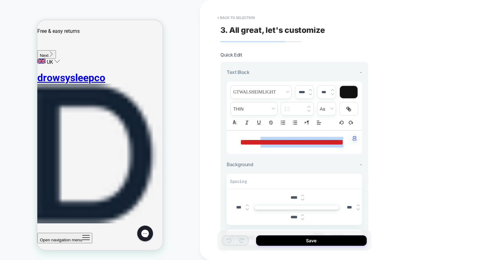
drag, startPoint x: 267, startPoint y: 141, endPoint x: 324, endPoint y: 150, distance: 58.6
click at [324, 148] on p "**********" at bounding box center [292, 142] width 118 height 11
type input "****"
click at [324, 148] on p "**********" at bounding box center [292, 142] width 118 height 11
drag, startPoint x: 313, startPoint y: 151, endPoint x: 256, endPoint y: 141, distance: 58.3
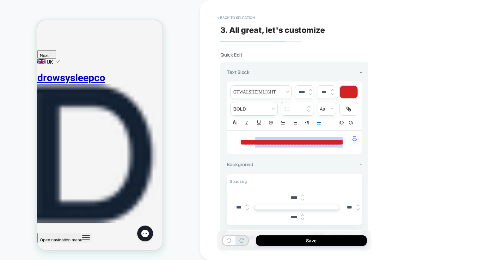
click at [256, 141] on p "**********" at bounding box center [292, 142] width 118 height 11
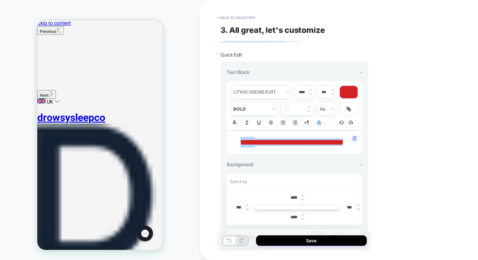
click at [56, 90] on button "Next" at bounding box center [46, 94] width 19 height 9
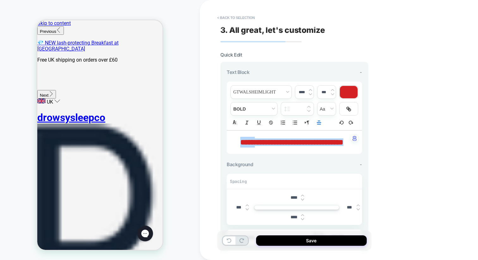
click at [56, 90] on button "Next" at bounding box center [46, 94] width 19 height 9
click at [42, 28] on button "Previous" at bounding box center [50, 30] width 27 height 9
click at [56, 90] on button "Next" at bounding box center [46, 94] width 19 height 9
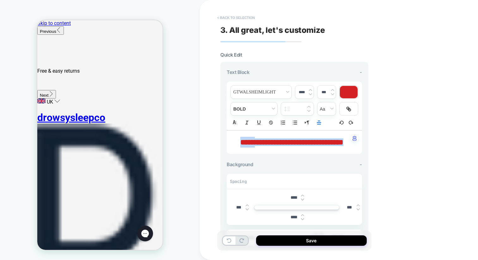
click at [240, 18] on button "< Back to selection" at bounding box center [236, 18] width 44 height 10
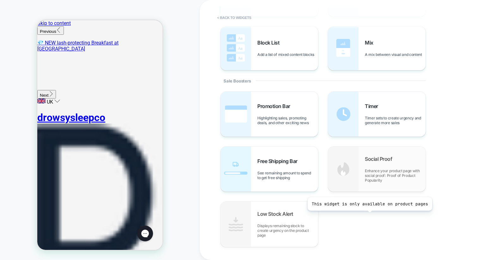
scroll to position [256, 0]
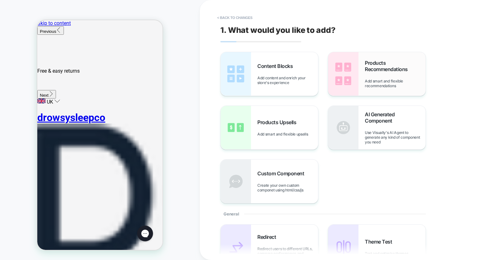
click at [370, 77] on div "Products Recommendations Add smart and flexible recommendations" at bounding box center [395, 74] width 61 height 28
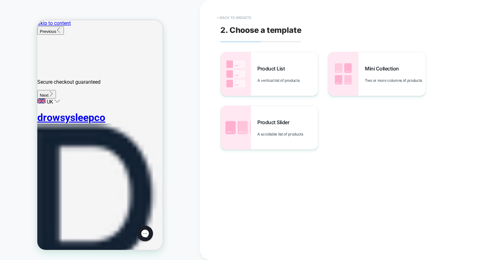
click at [232, 19] on button "< Back to widgets" at bounding box center [234, 18] width 40 height 10
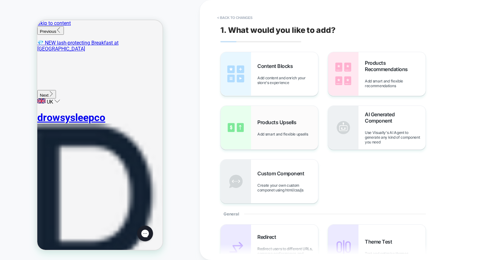
click at [265, 128] on div "Products Upsells Add smart and flexible upsells" at bounding box center [287, 127] width 61 height 17
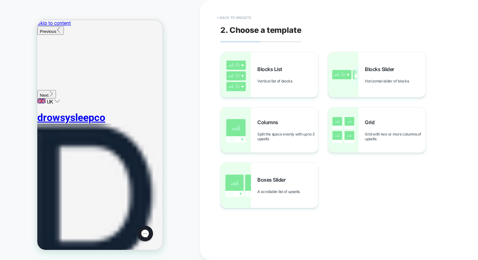
click at [226, 20] on button "< Back to widgets" at bounding box center [234, 18] width 40 height 10
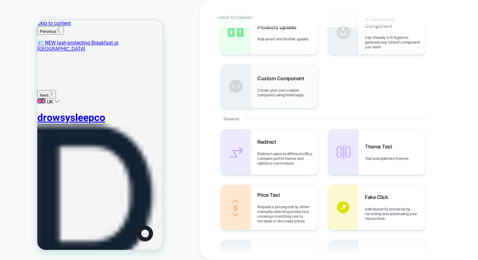
scroll to position [106, 0]
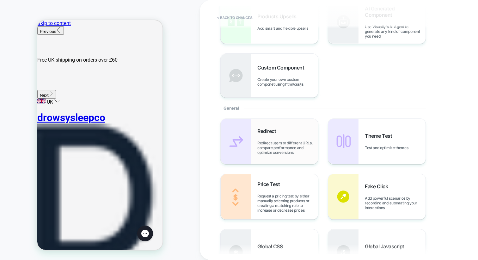
click at [257, 139] on div "Redirect Redirect users to different URLs, compare performance and optimize con…" at bounding box center [269, 141] width 97 height 45
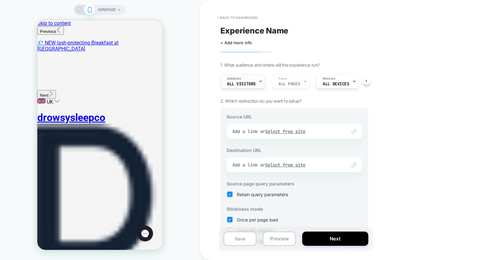
click at [256, 81] on div "Audience All Visitors" at bounding box center [241, 81] width 41 height 14
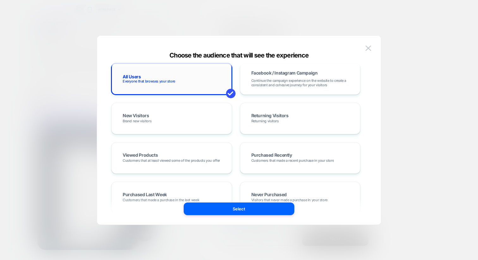
scroll to position [0, 0]
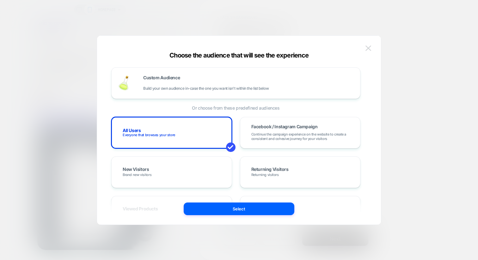
click at [368, 48] on img at bounding box center [369, 48] width 6 height 5
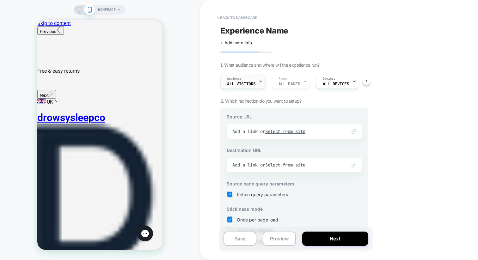
click at [244, 79] on div "Audience All Visitors" at bounding box center [241, 81] width 41 height 14
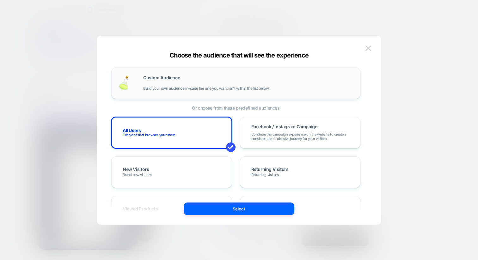
click at [206, 83] on div "Custom Audience Build your own audience in-case the one you want isn't within t…" at bounding box center [248, 83] width 211 height 15
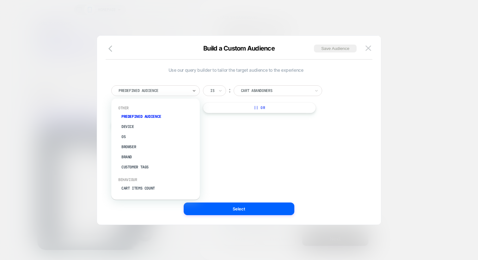
click at [158, 91] on div at bounding box center [154, 91] width 70 height 6
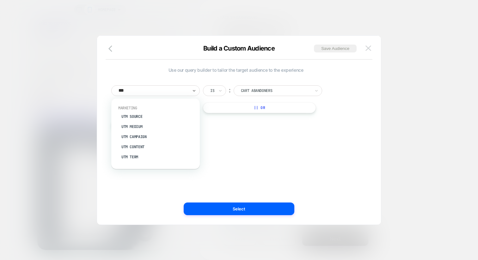
type input "***"
click at [369, 48] on img at bounding box center [369, 48] width 6 height 5
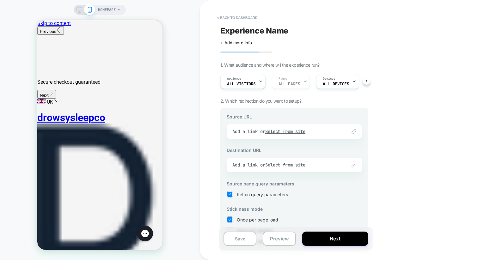
scroll to position [50, 0]
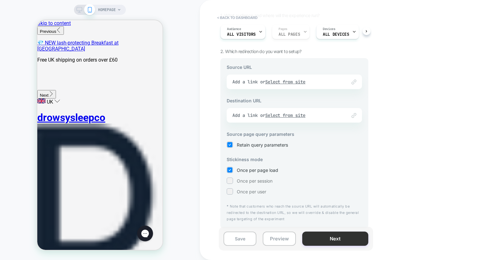
click at [317, 240] on button "Next" at bounding box center [335, 239] width 66 height 14
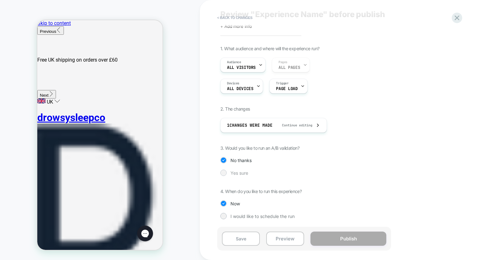
click at [234, 170] on span "Yes sure" at bounding box center [240, 172] width 18 height 5
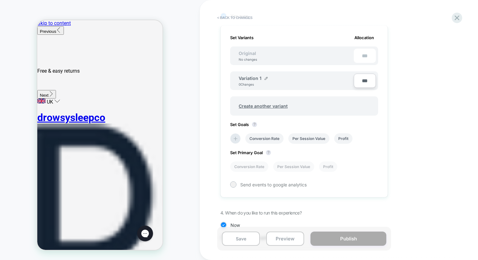
scroll to position [195, 0]
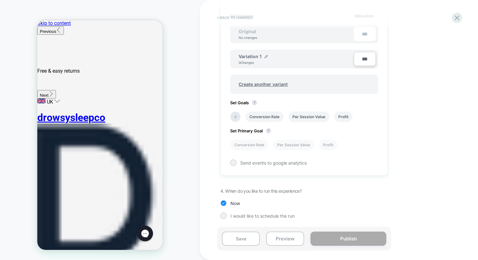
click at [235, 15] on button "< Back to changes" at bounding box center [235, 18] width 42 height 10
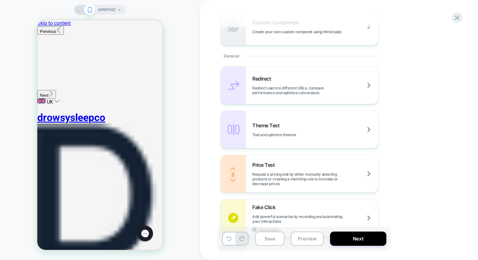
scroll to position [289, 0]
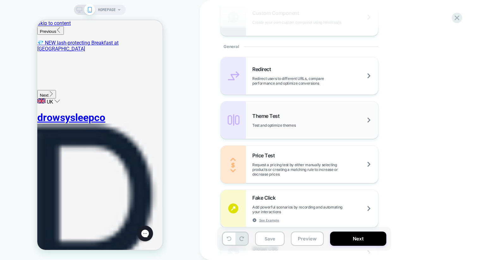
click at [290, 129] on div "Theme Test Test and optimize themes" at bounding box center [300, 120] width 158 height 37
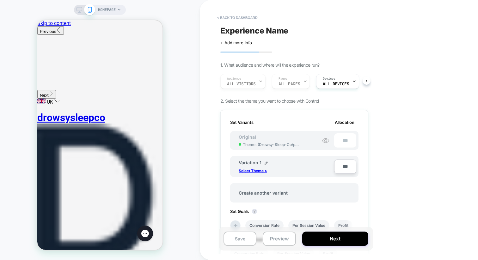
scroll to position [0, 1]
click at [232, 20] on button "< back to dashboard" at bounding box center [237, 18] width 46 height 10
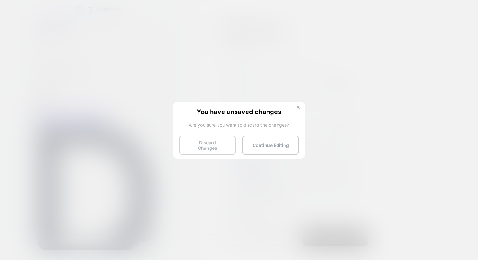
click at [214, 145] on button "Discard Changes" at bounding box center [207, 146] width 57 height 20
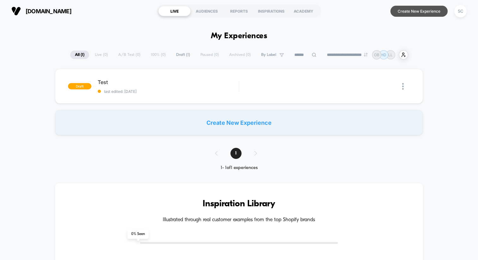
click at [409, 11] on button "Create New Experience" at bounding box center [419, 11] width 57 height 11
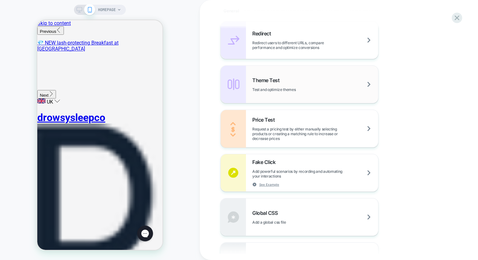
scroll to position [323, 0]
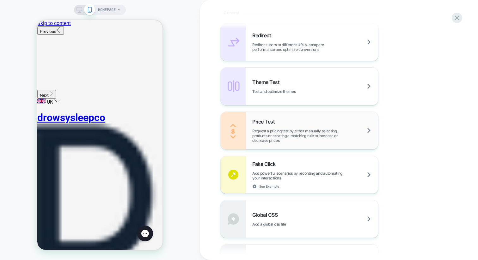
click at [276, 125] on div "Price Test Request a pricing test by either manually selecting products or crea…" at bounding box center [315, 131] width 126 height 24
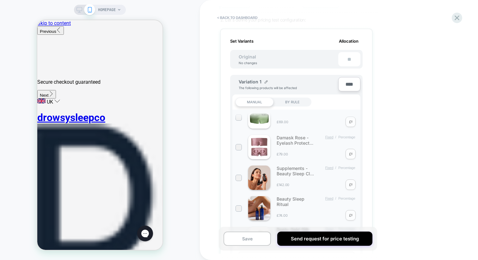
scroll to position [79, 0]
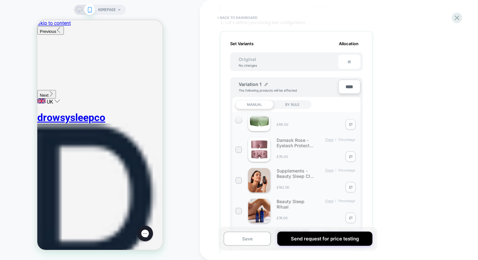
click at [241, 20] on button "< back to dashboard" at bounding box center [237, 18] width 46 height 10
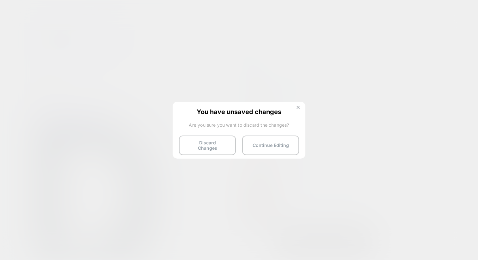
click at [297, 110] on button at bounding box center [298, 108] width 7 height 5
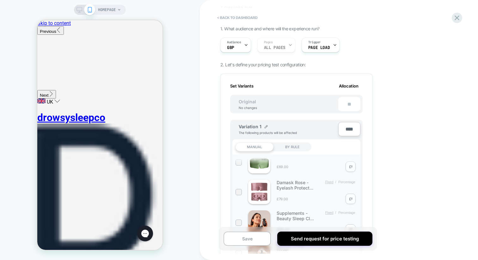
scroll to position [0, 0]
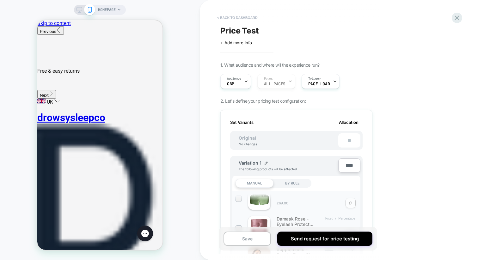
click at [245, 15] on button "< back to dashboard" at bounding box center [237, 18] width 46 height 10
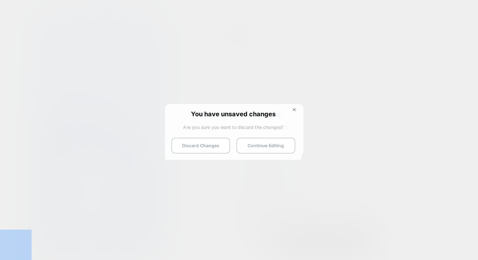
click at [245, 15] on div at bounding box center [239, 130] width 478 height 260
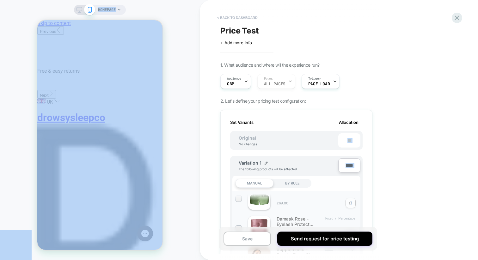
click at [245, 15] on button "< back to dashboard" at bounding box center [237, 18] width 46 height 10
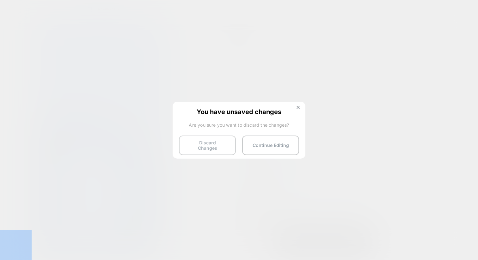
click at [207, 143] on button "Discard Changes" at bounding box center [207, 146] width 57 height 20
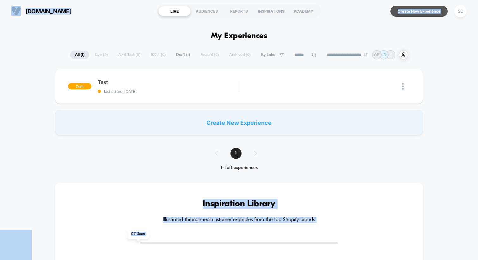
click at [421, 15] on button "Create New Experience" at bounding box center [419, 11] width 57 height 11
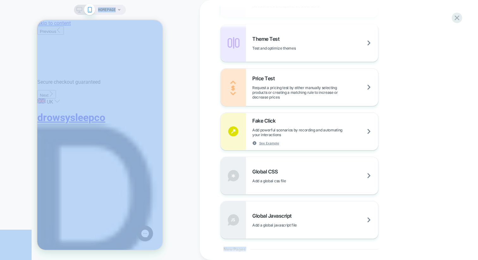
scroll to position [377, 0]
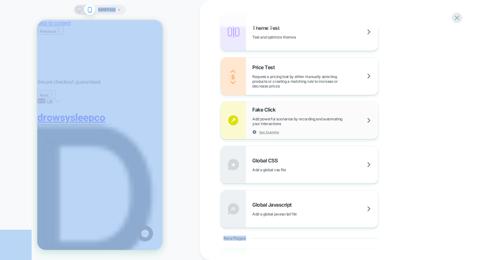
click at [301, 127] on div "Fake Click Add powerful scenarios by recording and automating your interactions…" at bounding box center [315, 121] width 126 height 28
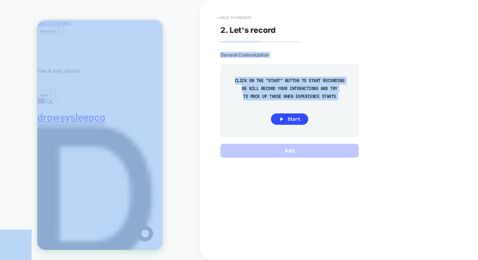
click at [230, 15] on button "< Back to widgets" at bounding box center [234, 18] width 40 height 10
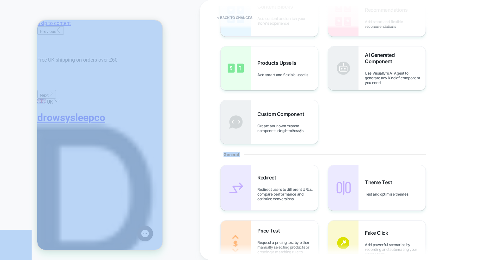
scroll to position [0, 0]
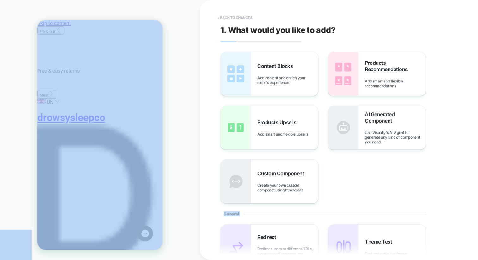
click at [237, 21] on button "< Back to changes" at bounding box center [235, 18] width 42 height 10
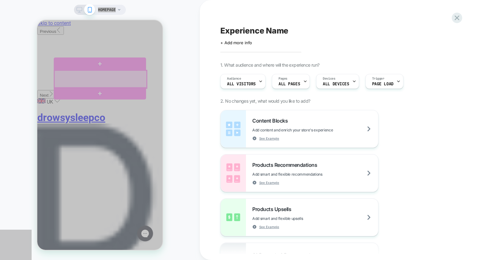
click at [130, 75] on div at bounding box center [100, 80] width 92 height 18
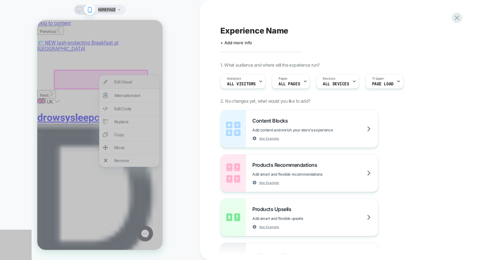
click at [128, 83] on div "Edit Visual" at bounding box center [134, 81] width 41 height 5
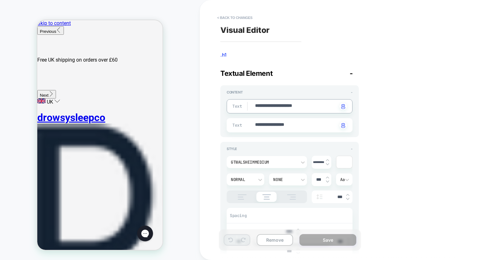
click at [278, 105] on textarea "**********" at bounding box center [296, 106] width 83 height 7
type textarea "*"
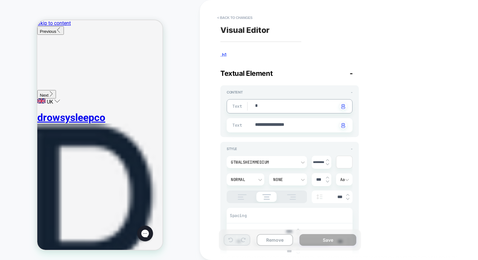
type textarea "**"
type textarea "*"
type textarea "***"
type textarea "*"
type textarea "****"
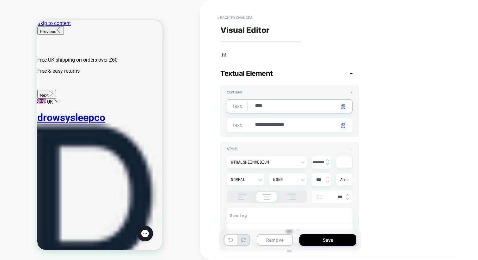
type textarea "*"
type textarea "****"
type textarea "*"
type textarea "******"
type textarea "*"
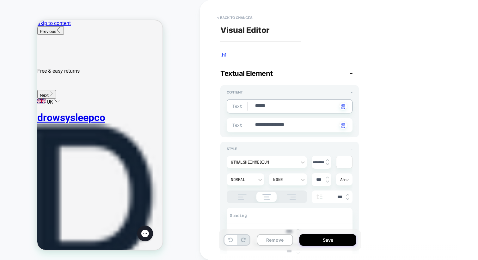
type textarea "*******"
type textarea "*"
type textarea "********"
type textarea "*"
type textarea "*********"
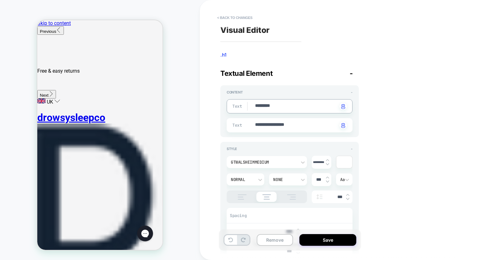
type textarea "*"
type textarea "*********"
type textarea "*"
click at [405, 75] on div "**********" at bounding box center [335, 130] width 237 height 248
click at [238, 18] on button "< Back to changes" at bounding box center [235, 18] width 42 height 10
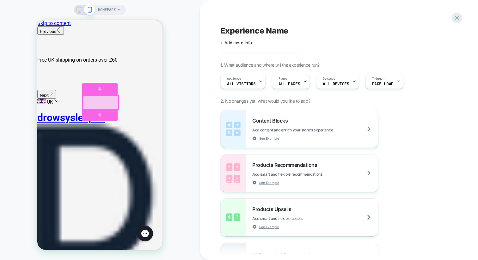
click at [115, 107] on div at bounding box center [101, 103] width 36 height 14
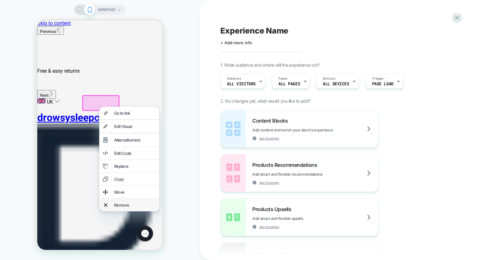
click at [118, 208] on div "Remove" at bounding box center [134, 205] width 41 height 5
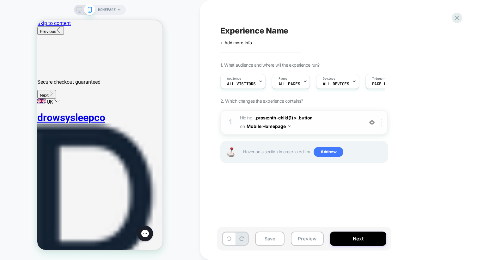
click at [380, 124] on div at bounding box center [382, 122] width 10 height 7
click at [381, 125] on img at bounding box center [381, 122] width 1 height 7
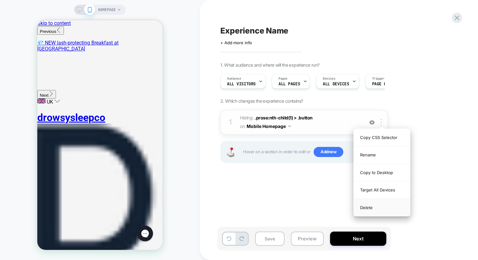
click at [362, 208] on div "Delete" at bounding box center [382, 207] width 56 height 17
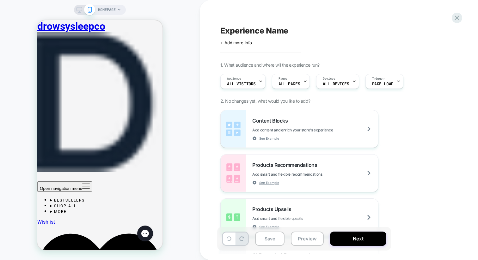
scroll to position [110, 0]
click at [46, 24] on x-header "drowsysleepco Open navigation menu BESTSELLERS BEST SELLERS MOST POPULAR WITH O…" at bounding box center [99, 223] width 125 height 406
click at [82, 182] on icon "Primary navigation" at bounding box center [86, 186] width 8 height 8
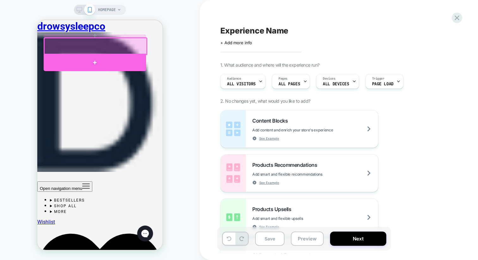
click at [90, 60] on div at bounding box center [95, 62] width 102 height 17
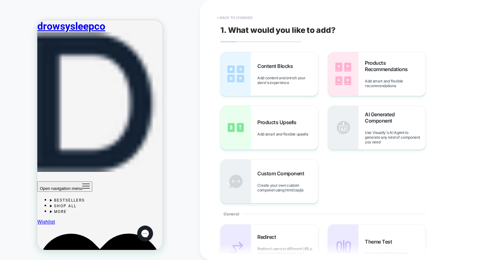
click at [240, 16] on button "< Back to changes" at bounding box center [235, 18] width 42 height 10
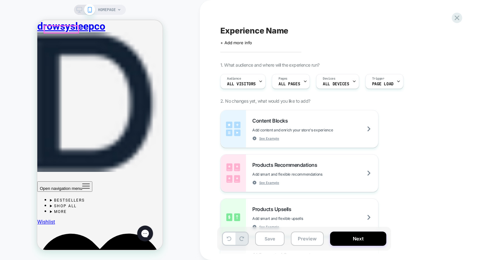
click at [51, 181] on nav "Open navigation menu BESTSELLERS BEST SELLERS MOST POPULAR WITH OUR CUSTOMERS S…" at bounding box center [99, 197] width 125 height 33
click at [82, 182] on icon "Primary navigation" at bounding box center [86, 186] width 8 height 8
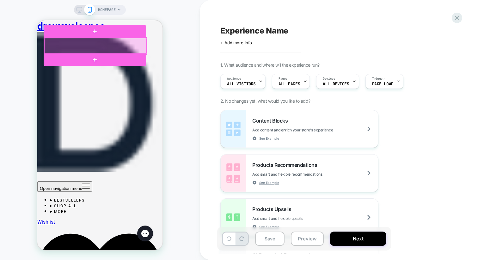
click at [124, 50] on div at bounding box center [95, 46] width 102 height 16
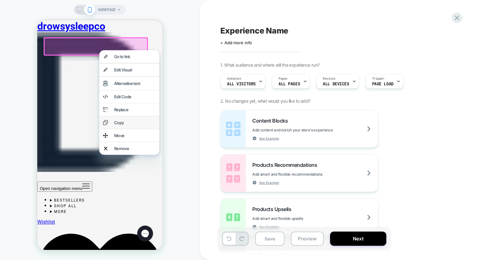
click at [121, 125] on div "Copy" at bounding box center [134, 122] width 41 height 5
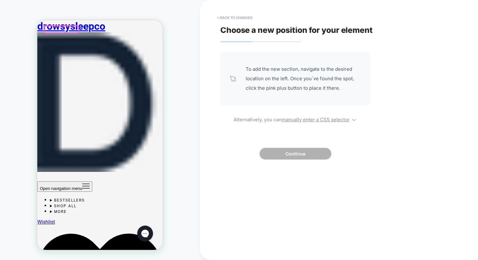
click at [82, 182] on icon "Primary navigation" at bounding box center [86, 186] width 8 height 8
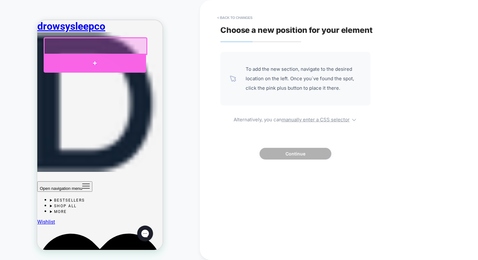
click at [90, 58] on div at bounding box center [95, 63] width 102 height 19
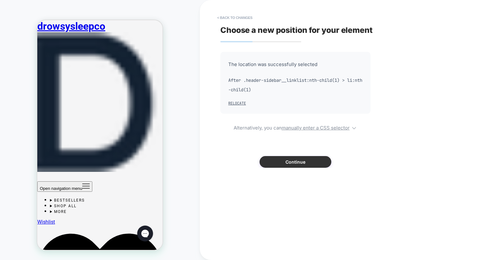
click at [286, 165] on button "Continue" at bounding box center [296, 162] width 72 height 12
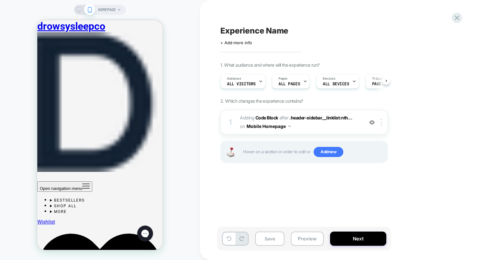
scroll to position [0, 0]
click at [83, 184] on icon "Primary navigation" at bounding box center [86, 186] width 7 height 4
click at [382, 125] on div at bounding box center [382, 122] width 10 height 7
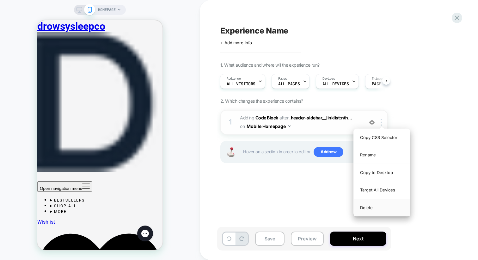
click at [366, 206] on div "Delete" at bounding box center [382, 207] width 56 height 17
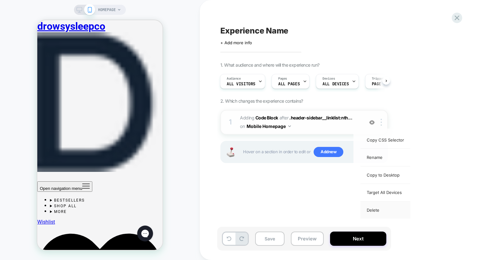
scroll to position [0, 0]
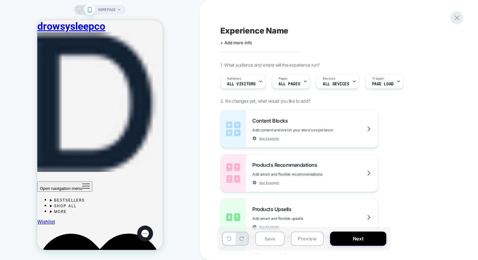
click at [457, 15] on icon at bounding box center [457, 18] width 9 height 9
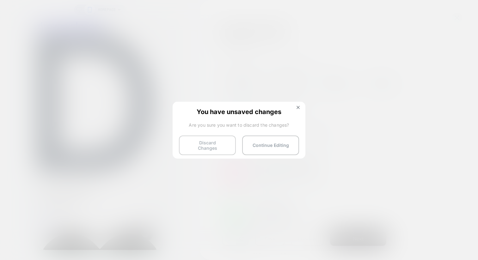
click at [214, 141] on button "Discard Changes" at bounding box center [207, 146] width 57 height 20
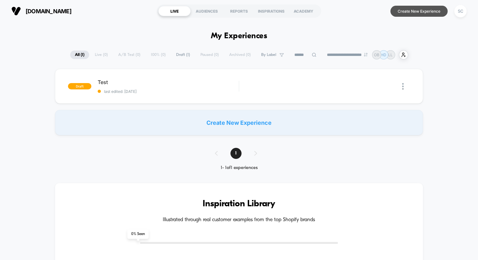
click at [420, 9] on button "Create New Experience" at bounding box center [419, 11] width 57 height 11
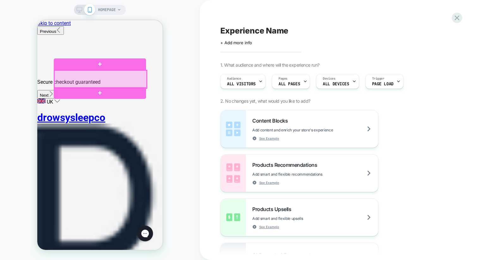
click at [108, 80] on div at bounding box center [100, 80] width 92 height 18
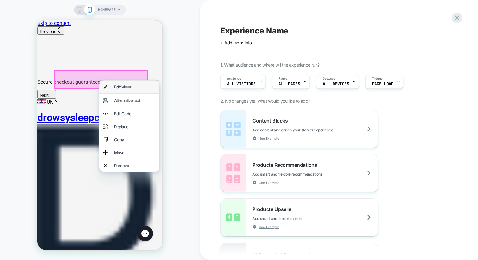
click at [114, 90] on div "Edit Visual" at bounding box center [129, 87] width 60 height 13
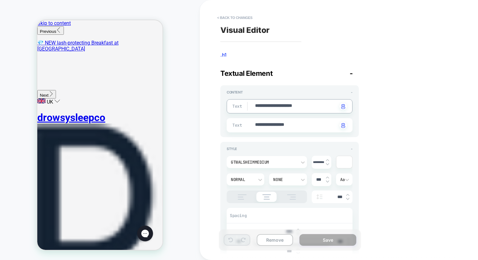
click at [265, 108] on textarea "**********" at bounding box center [296, 106] width 83 height 7
type textarea "*"
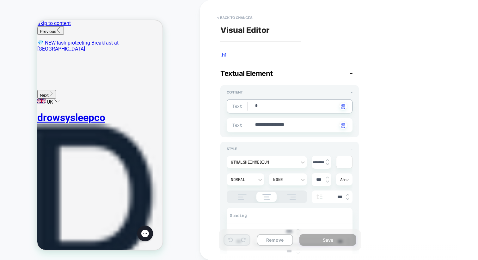
type textarea "**"
type textarea "*"
type textarea "***"
type textarea "*"
type textarea "****"
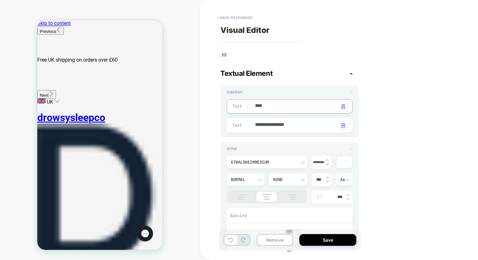
type textarea "*"
type textarea "****"
type textarea "*"
type textarea "******"
type textarea "*"
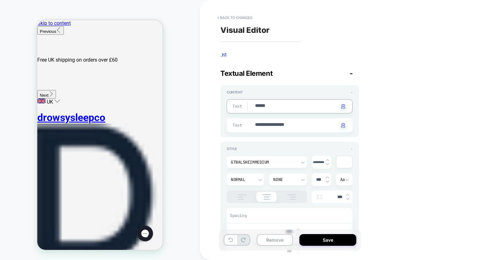
type textarea "*******"
type textarea "*"
type textarea "********"
type textarea "*"
type textarea "*********"
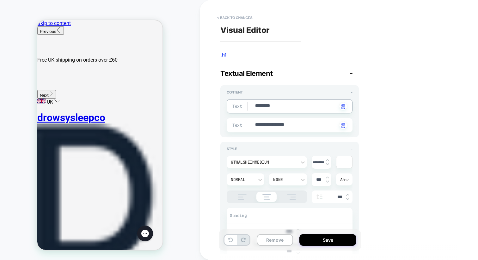
type textarea "*"
type textarea "*********"
click at [321, 242] on button "Save" at bounding box center [328, 240] width 57 height 12
type textarea "*"
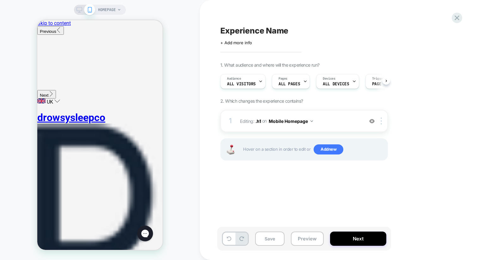
scroll to position [0, 0]
click at [382, 121] on div at bounding box center [382, 121] width 10 height 7
click at [364, 137] on div "Delete" at bounding box center [382, 136] width 56 height 17
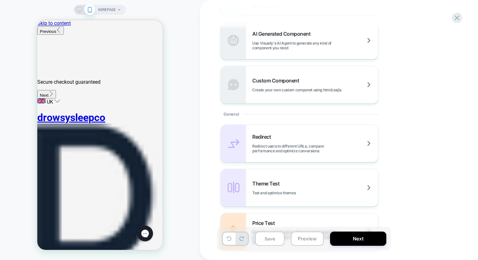
scroll to position [222, 0]
click at [287, 87] on span "Create your own custom componet using html/css/js" at bounding box center [312, 89] width 120 height 5
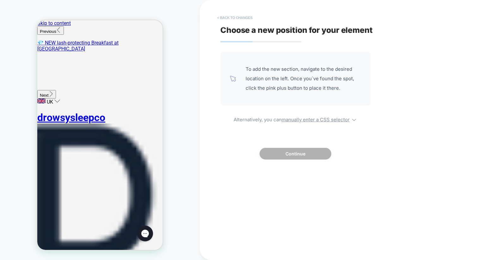
click at [225, 19] on button "< Back to changes" at bounding box center [235, 18] width 42 height 10
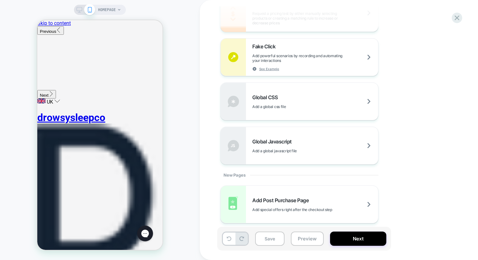
scroll to position [444, 0]
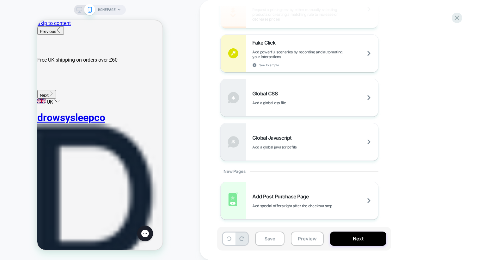
click at [191, 112] on div "HOMEPAGE" at bounding box center [100, 130] width 200 height 248
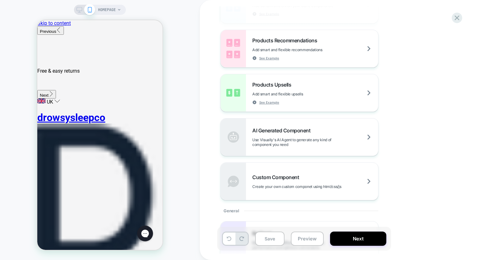
scroll to position [0, 0]
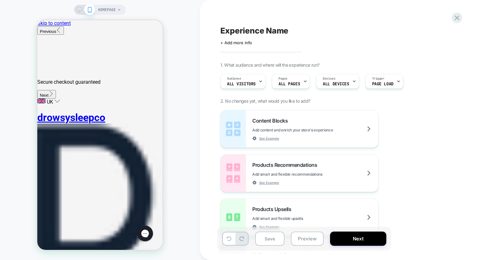
click at [117, 11] on div "HOMEPAGE" at bounding box center [109, 10] width 23 height 10
click at [455, 19] on icon at bounding box center [457, 18] width 9 height 9
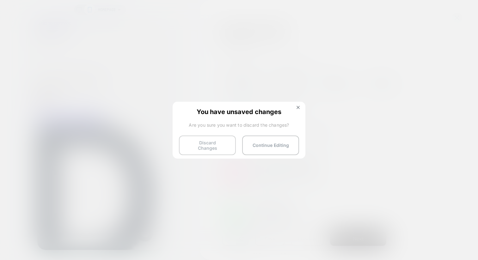
click at [199, 140] on button "Discard Changes" at bounding box center [207, 146] width 57 height 20
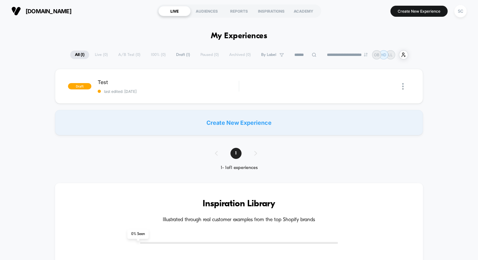
click at [412, 3] on section "Create New Experience SC" at bounding box center [397, 11] width 143 height 16
click at [412, 12] on button "Create New Experience" at bounding box center [419, 11] width 57 height 11
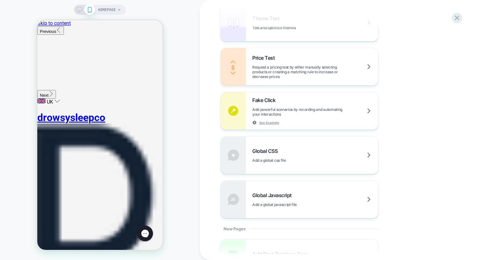
scroll to position [381, 0]
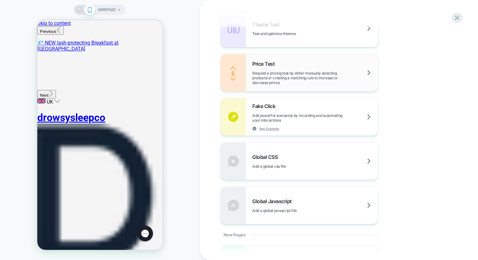
click at [291, 75] on span "Request a pricing test by either manually selecting products or creating a matc…" at bounding box center [315, 78] width 126 height 14
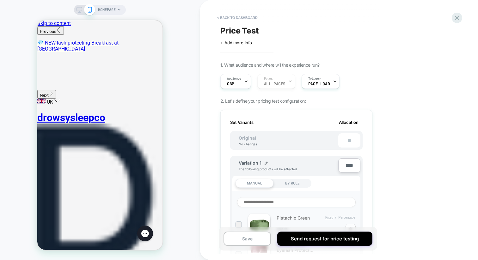
scroll to position [0, 1]
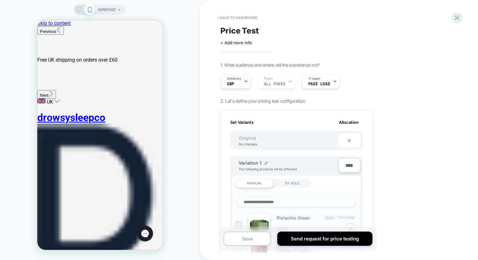
click at [239, 84] on div "Audience GBP" at bounding box center [234, 81] width 27 height 14
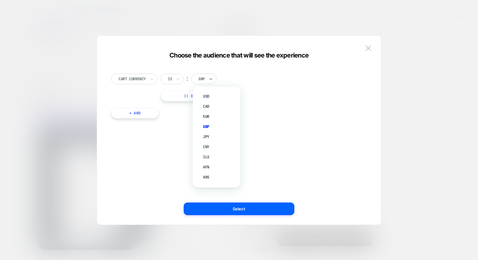
click at [203, 79] on div at bounding box center [202, 79] width 6 height 6
click at [346, 103] on div "Cart Currency Is ︰ option CAD focused, 2 of 112. 112 results available. Use Up …" at bounding box center [236, 93] width 256 height 58
click at [409, 86] on div at bounding box center [239, 130] width 478 height 260
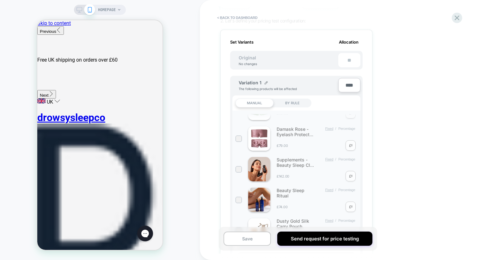
scroll to position [0, 0]
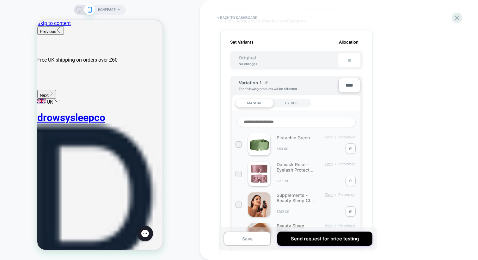
click at [263, 120] on input at bounding box center [296, 122] width 119 height 10
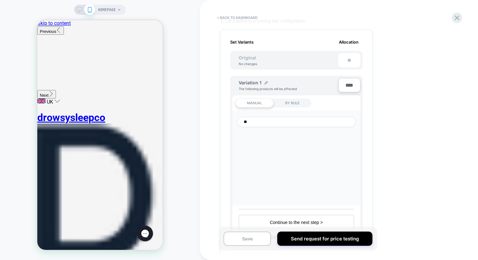
type input "*"
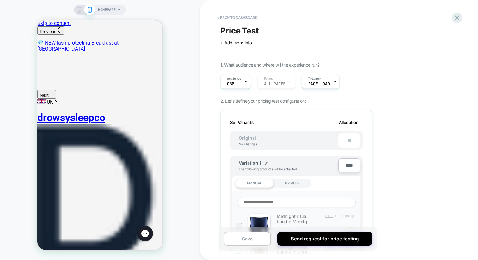
click at [315, 202] on input at bounding box center [296, 202] width 119 height 10
type input "********"
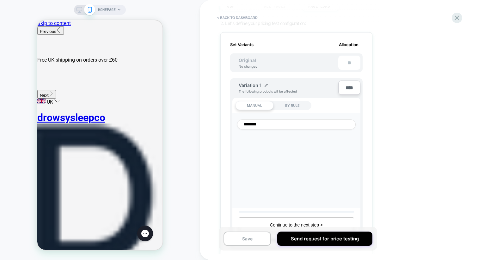
scroll to position [84, 0]
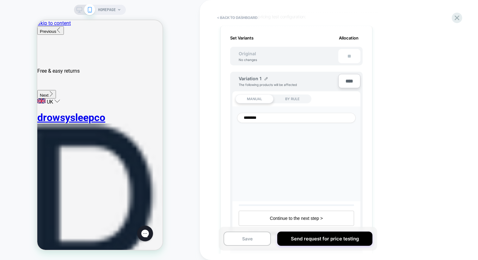
click at [258, 116] on input "********" at bounding box center [296, 118] width 119 height 10
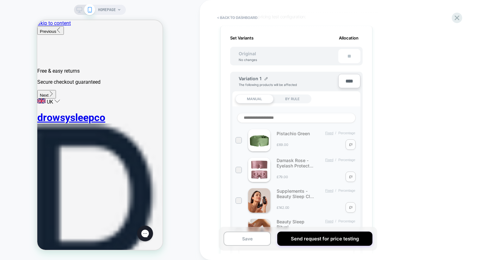
click at [292, 99] on div "BY RULE" at bounding box center [293, 99] width 38 height 9
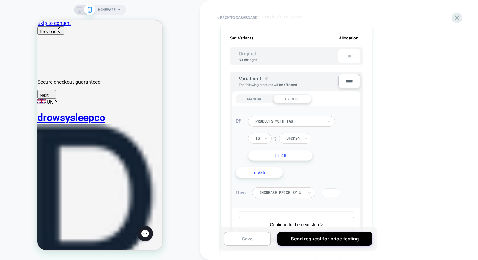
click at [275, 121] on div at bounding box center [290, 122] width 68 height 6
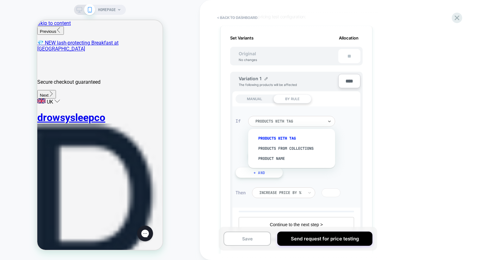
click at [275, 121] on div at bounding box center [290, 122] width 68 height 6
click at [289, 136] on input "text" at bounding box center [288, 139] width 3 height 6
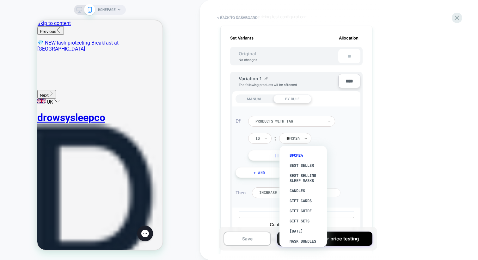
type input "**"
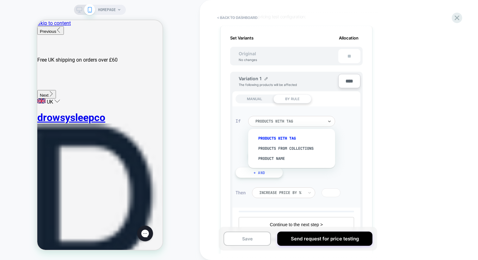
click at [287, 119] on div at bounding box center [290, 122] width 68 height 6
click at [289, 148] on div "products from collections" at bounding box center [295, 149] width 81 height 10
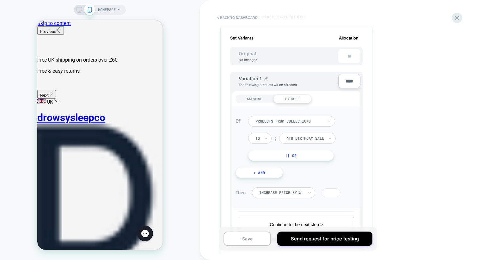
click at [293, 142] on div "4th Birthday Sale" at bounding box center [307, 138] width 57 height 11
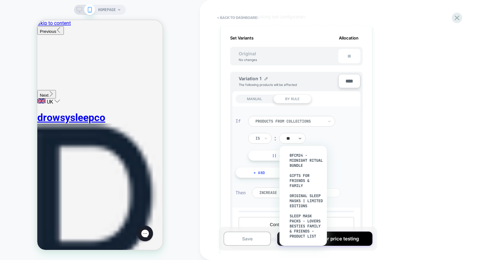
type input "***"
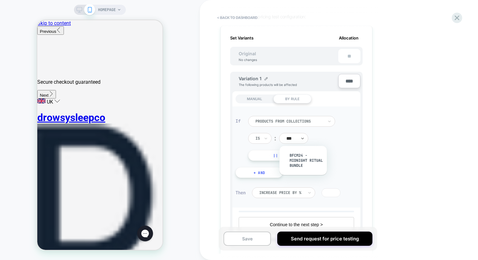
click at [293, 118] on div "products from collections" at bounding box center [289, 121] width 69 height 7
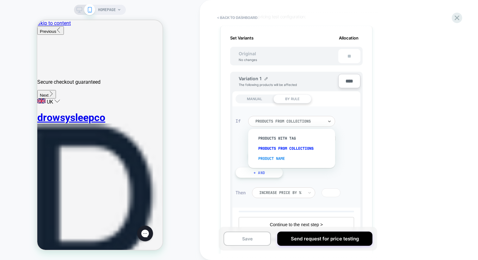
click at [284, 158] on div "Product Name" at bounding box center [295, 159] width 81 height 10
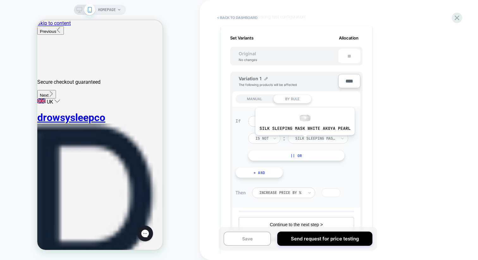
click at [304, 140] on div at bounding box center [315, 139] width 41 height 6
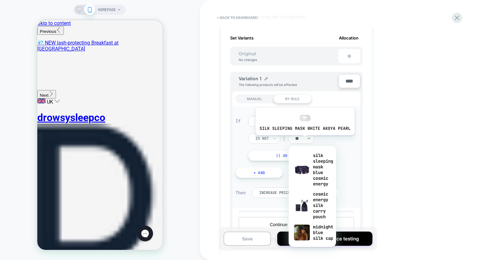
type input "***"
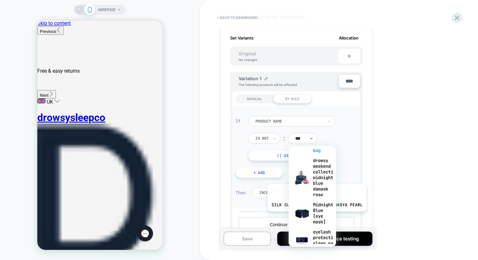
scroll to position [77, 0]
click at [318, 220] on div "Midnight Blue [eye mask]" at bounding box center [312, 212] width 41 height 27
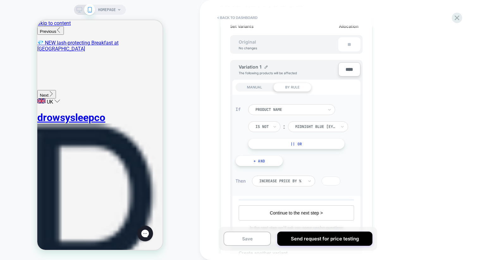
scroll to position [121, 0]
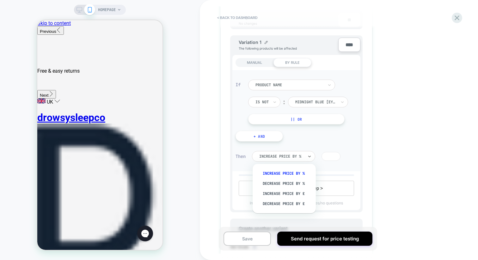
click at [268, 160] on div "Increase Price by %" at bounding box center [283, 156] width 63 height 11
click at [284, 193] on div "Increase Price by £" at bounding box center [287, 194] width 57 height 10
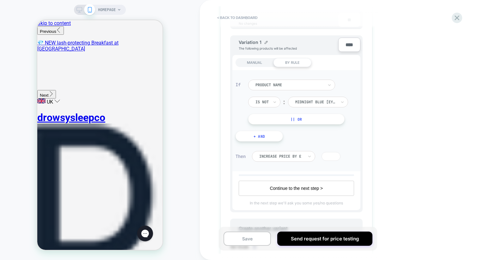
click at [336, 159] on input "*" at bounding box center [331, 156] width 19 height 9
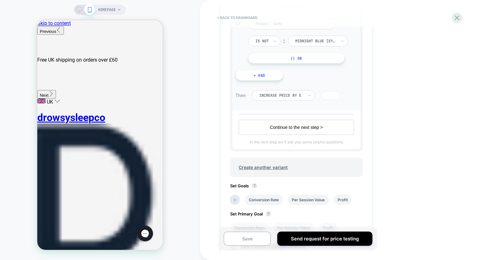
scroll to position [184, 0]
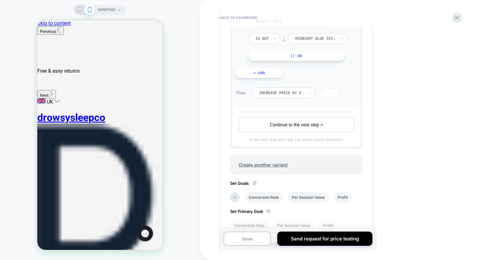
type input "*"
click at [292, 127] on button "Continue to the next step >" at bounding box center [296, 124] width 115 height 15
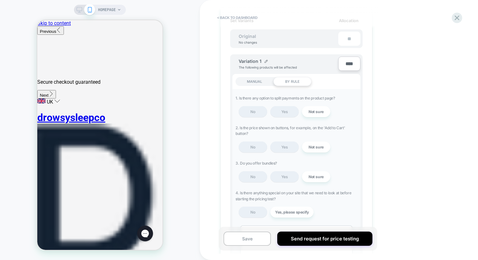
scroll to position [133, 0]
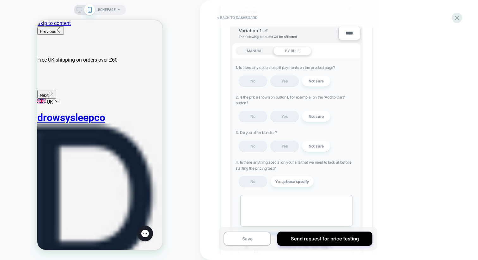
click at [281, 97] on span "2. Is the price shown on buttons, for example, on the 'Add to Cart' button?" at bounding box center [297, 101] width 122 height 12
click at [256, 112] on span "No" at bounding box center [253, 116] width 28 height 11
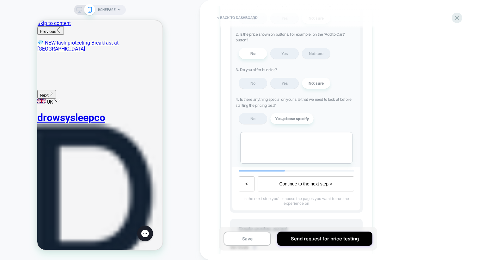
scroll to position [202, 0]
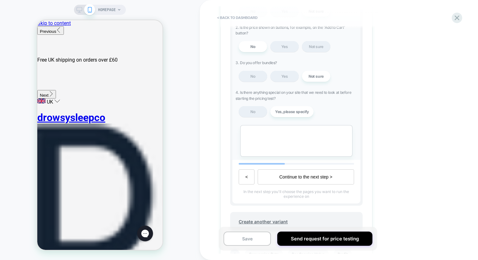
click at [276, 141] on textarea at bounding box center [296, 141] width 112 height 32
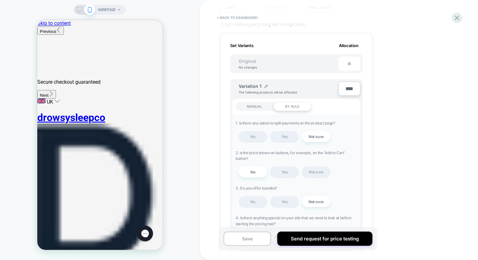
scroll to position [73, 0]
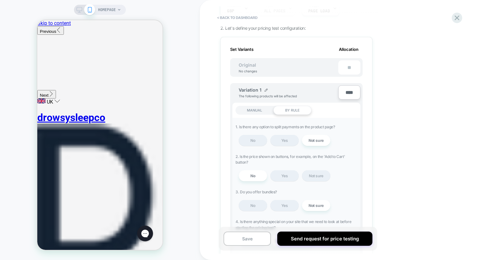
click at [352, 94] on input "****" at bounding box center [349, 92] width 22 height 14
type input "***"
type input "**"
type input "***"
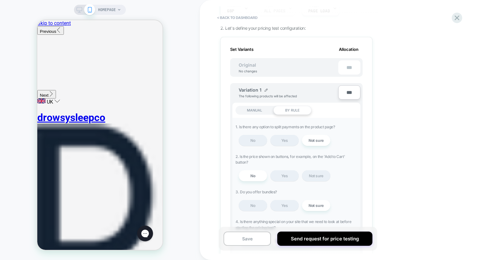
type input "***"
click at [376, 88] on div "Price Test Click to edit experience details + Add more info 1. What audience an…" at bounding box center [299, 130] width 158 height 260
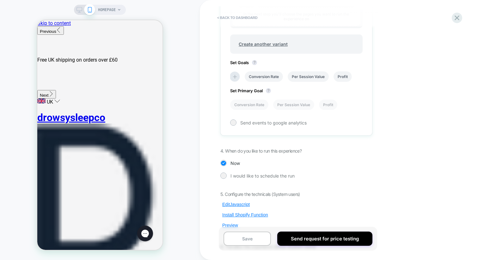
scroll to position [420, 0]
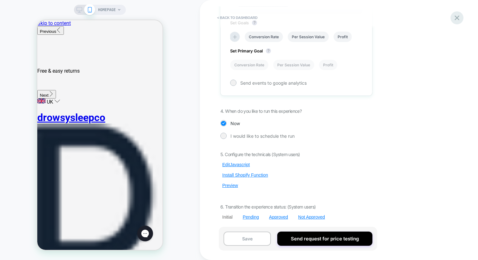
click at [458, 17] on icon at bounding box center [457, 17] width 5 height 5
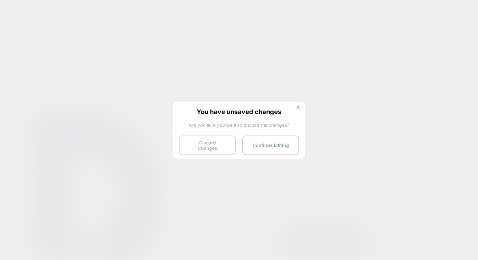
click at [193, 147] on button "Discard Changes" at bounding box center [207, 146] width 57 height 20
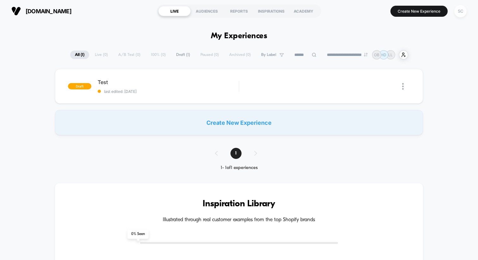
click at [459, 11] on div "SC" at bounding box center [460, 11] width 12 height 12
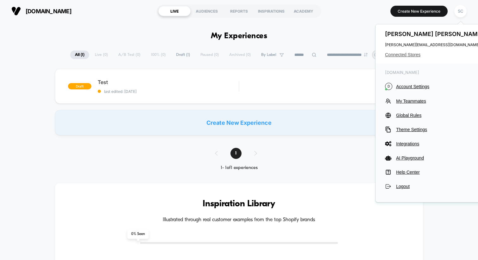
click at [402, 53] on span "Connected Stores" at bounding box center [435, 54] width 100 height 5
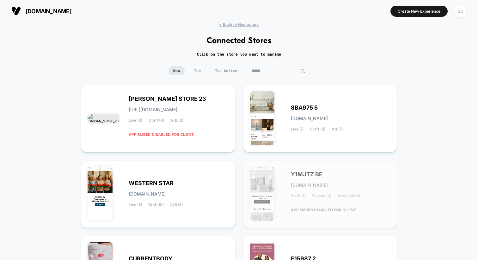
click at [271, 72] on input at bounding box center [278, 70] width 63 height 9
type input "*"
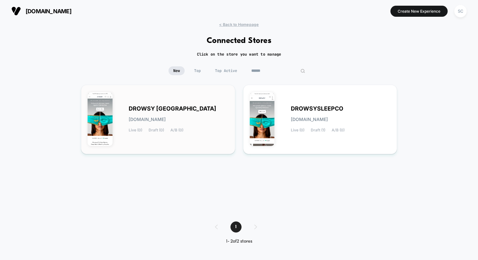
type input "******"
click at [150, 108] on span "DROWSY USA" at bounding box center [173, 109] width 88 height 4
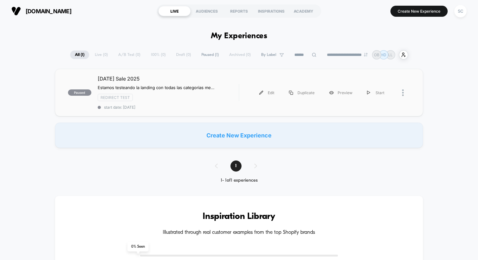
click at [170, 75] on div "paused Labor Day Sale 2025 Estamos testeando la landing con todas las categoria…" at bounding box center [239, 92] width 368 height 47
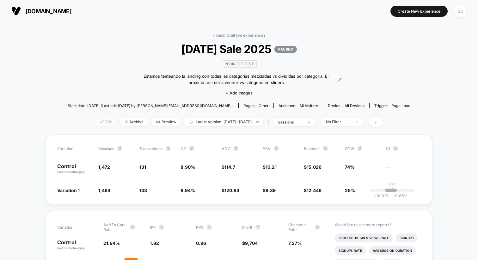
click at [96, 123] on span "Edit" at bounding box center [106, 122] width 21 height 9
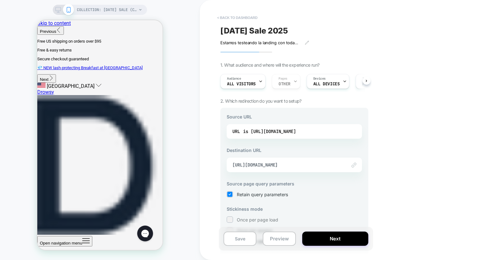
click at [240, 17] on button "< back to dashboard" at bounding box center [237, 18] width 46 height 10
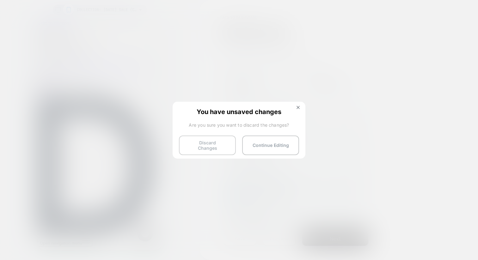
click at [212, 145] on button "Discard Changes" at bounding box center [207, 146] width 57 height 20
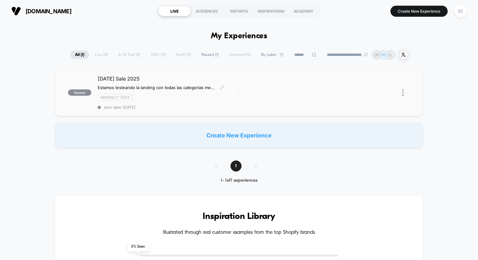
click at [179, 107] on span "start date: 29/08/2025" at bounding box center [168, 107] width 141 height 5
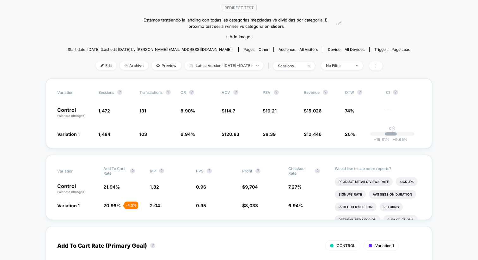
scroll to position [57, 0]
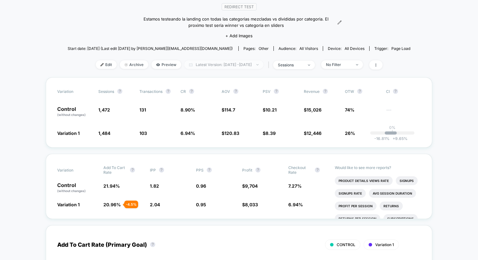
click at [244, 67] on span "Latest Version: Aug 29, 2025 - Sep 3, 2025" at bounding box center [223, 64] width 79 height 9
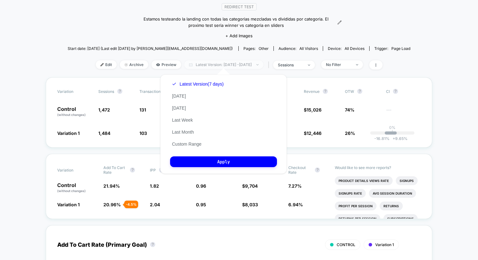
click at [235, 66] on span "Latest Version: Aug 29, 2025 - Sep 3, 2025" at bounding box center [223, 64] width 79 height 9
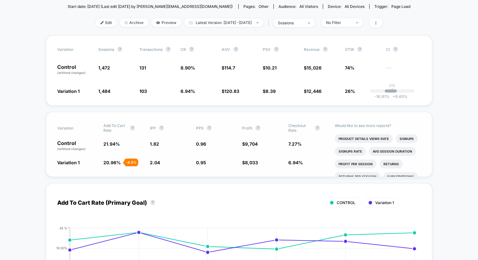
scroll to position [105, 0]
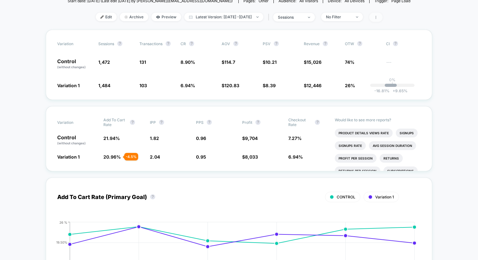
click at [378, 16] on icon at bounding box center [376, 17] width 4 height 4
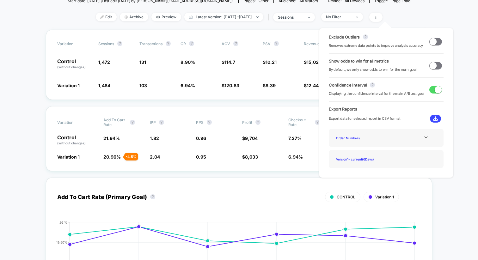
click at [435, 67] on span at bounding box center [435, 66] width 13 height 8
click at [303, 15] on div "sessions" at bounding box center [290, 17] width 25 height 5
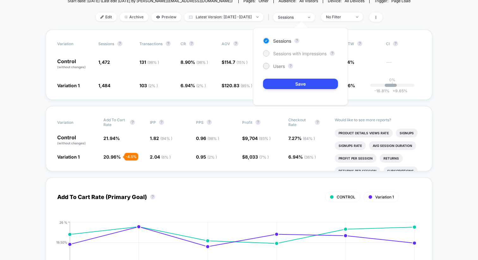
click at [294, 53] on span "Sessions with impressions" at bounding box center [299, 53] width 53 height 5
click at [288, 86] on button "Save" at bounding box center [300, 84] width 75 height 10
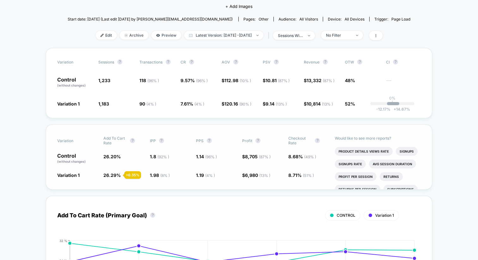
scroll to position [86, 0]
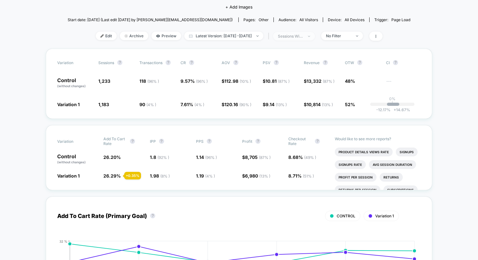
click at [303, 36] on div "sessions with impression" at bounding box center [290, 36] width 25 height 5
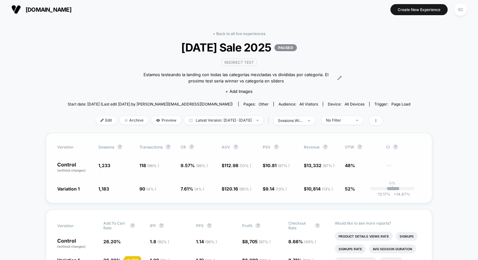
scroll to position [0, 0]
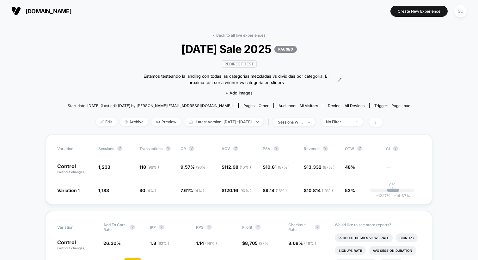
click at [386, 81] on div "< Back to all live experiences Labor Day Sale 2025 PAUSED Redirect Test Estamos…" at bounding box center [239, 84] width 343 height 102
click at [315, 121] on span "sessions with impression" at bounding box center [294, 122] width 42 height 9
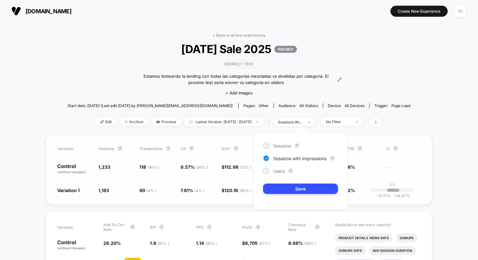
click at [67, 145] on div "Variation Sessions ? Transactions ? CR ? AOV ? PSV ? Revenue ? OTW ? CI ? Contr…" at bounding box center [239, 170] width 386 height 70
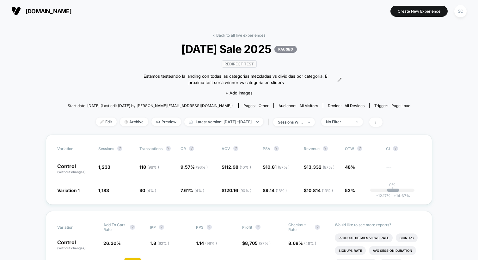
click at [463, 17] on button "SC" at bounding box center [461, 11] width 16 height 13
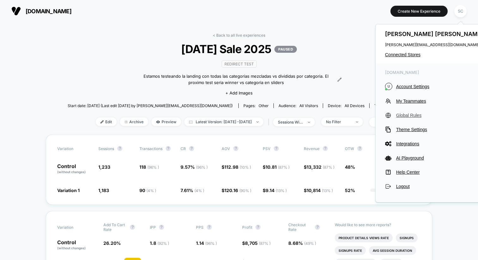
click at [405, 116] on span "Global Rules" at bounding box center [440, 115] width 89 height 5
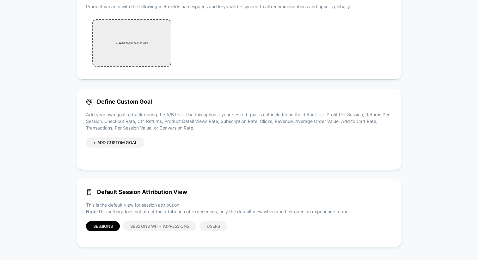
scroll to position [159, 0]
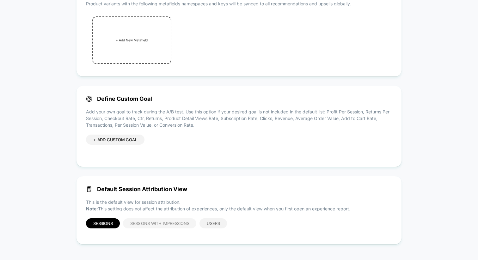
click at [151, 225] on span "Sessions with Impressions" at bounding box center [159, 223] width 59 height 5
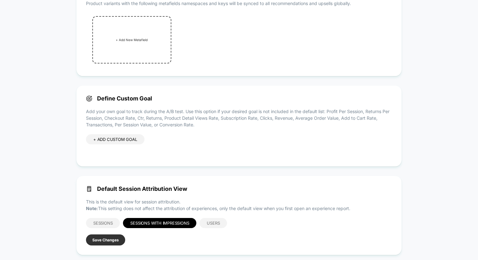
click at [106, 240] on button "Save Changes" at bounding box center [105, 240] width 39 height 11
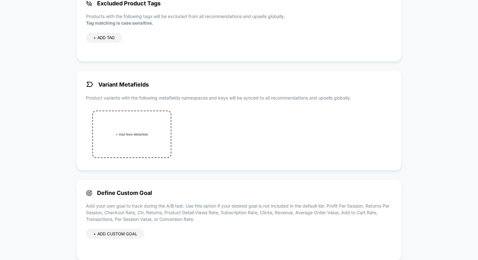
scroll to position [0, 0]
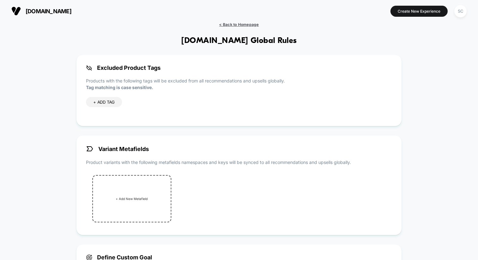
click at [229, 25] on span "< Back to Homepage" at bounding box center [239, 24] width 40 height 5
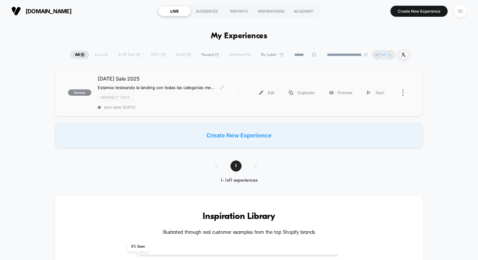
click at [198, 99] on div "Redirect Test" at bounding box center [168, 97] width 141 height 7
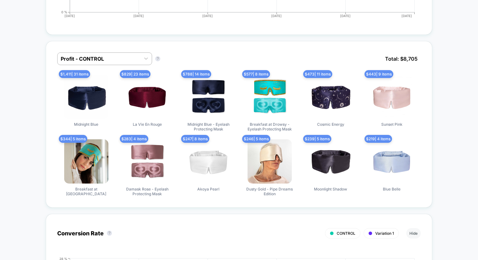
scroll to position [397, 0]
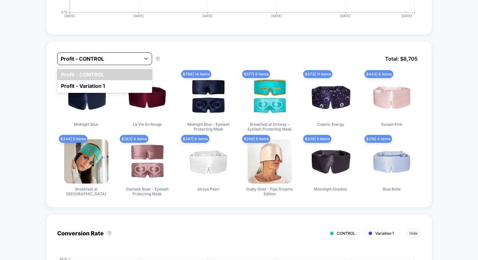
click at [99, 57] on div at bounding box center [99, 59] width 77 height 8
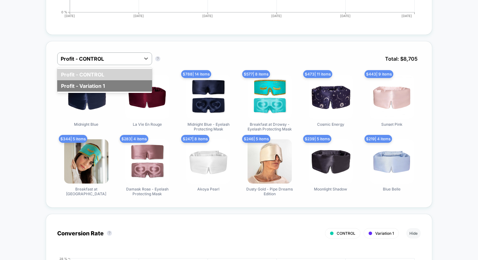
click at [94, 83] on div "Profit - Variation 1" at bounding box center [104, 85] width 95 height 11
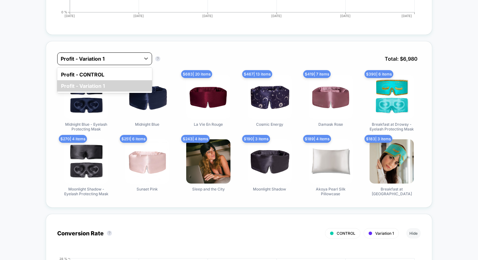
click at [106, 57] on div at bounding box center [99, 59] width 77 height 8
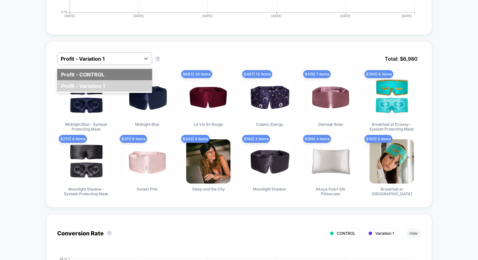
click at [103, 72] on div "Profit - CONTROL" at bounding box center [104, 74] width 95 height 11
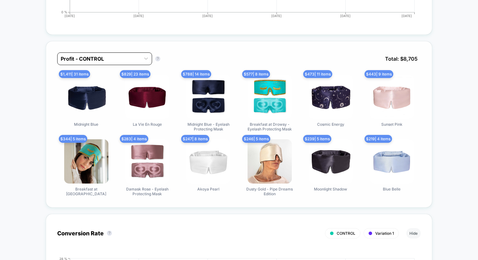
click at [112, 58] on div at bounding box center [99, 59] width 77 height 8
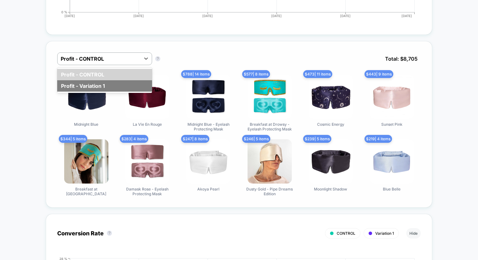
click at [107, 83] on div "Profit - Variation 1" at bounding box center [104, 85] width 95 height 11
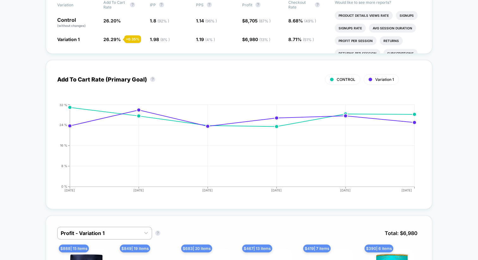
scroll to position [0, 0]
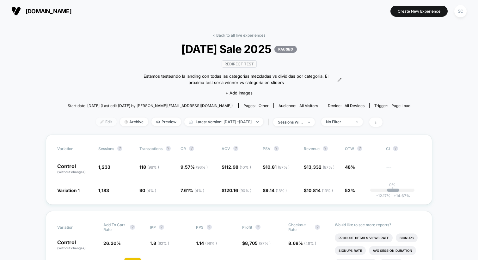
click at [99, 122] on span "Edit" at bounding box center [106, 122] width 21 height 9
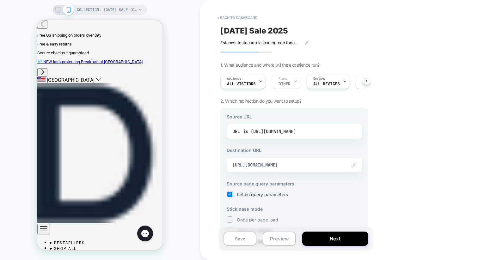
click at [294, 132] on div "is https://us.drowsysleepco.com/collections/labor-day-sale" at bounding box center [269, 131] width 53 height 9
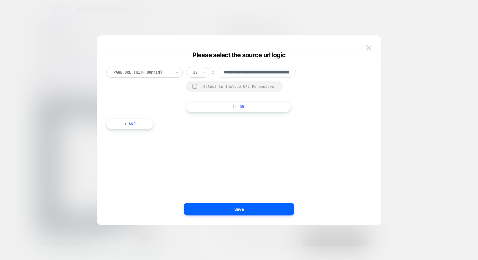
scroll to position [0, 81]
click at [268, 72] on input "**********" at bounding box center [256, 72] width 79 height 11
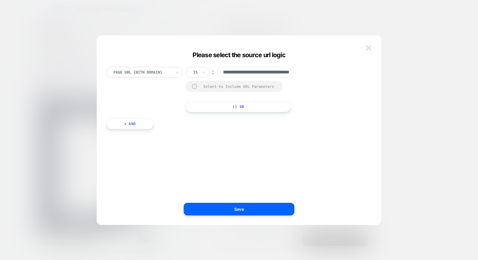
scroll to position [0, 0]
click at [367, 48] on img at bounding box center [369, 47] width 6 height 5
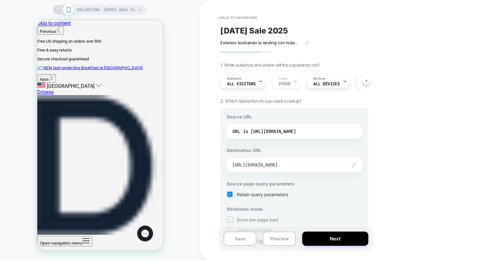
click at [292, 168] on div "Link to https://us.drowsysleepco.com/collections/labor-day-sale-sleep-masks" at bounding box center [294, 165] width 135 height 15
click at [291, 164] on span "https://us.drowsysleepco.com/collections/labor-day-sale-sleep-masks" at bounding box center [286, 165] width 108 height 6
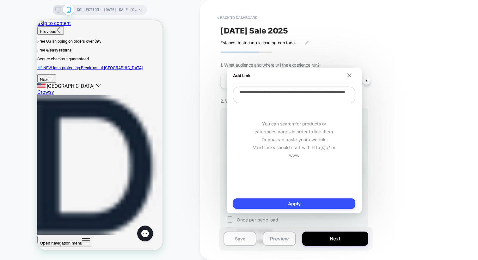
drag, startPoint x: 310, startPoint y: 100, endPoint x: 229, endPoint y: 91, distance: 81.4
click at [229, 91] on div "**********" at bounding box center [294, 140] width 135 height 145
click at [352, 75] on button at bounding box center [350, 75] width 6 height 4
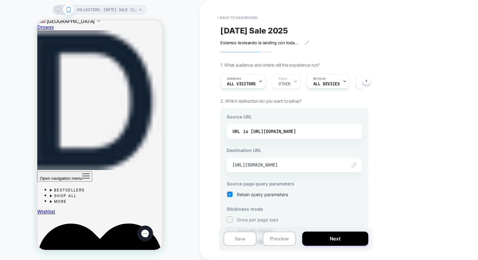
scroll to position [66, 0]
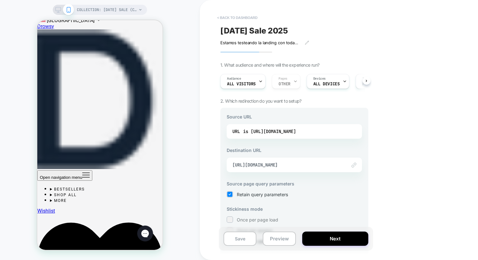
click at [231, 16] on button "< back to dashboard" at bounding box center [237, 18] width 46 height 10
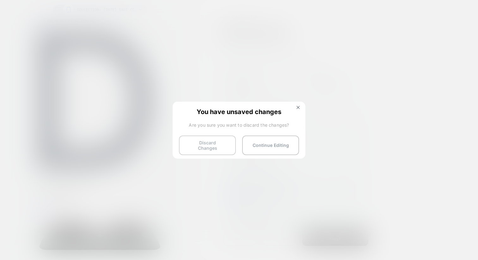
click at [215, 145] on button "Discard Changes" at bounding box center [207, 146] width 57 height 20
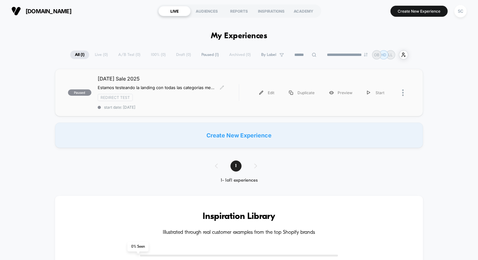
click at [151, 94] on div "Redirect Test" at bounding box center [168, 97] width 141 height 7
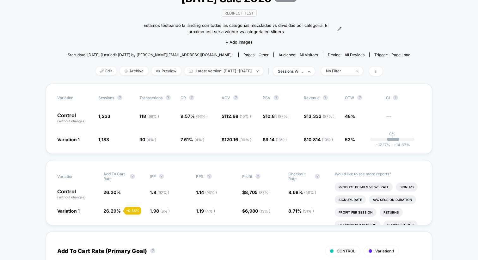
scroll to position [52, 0]
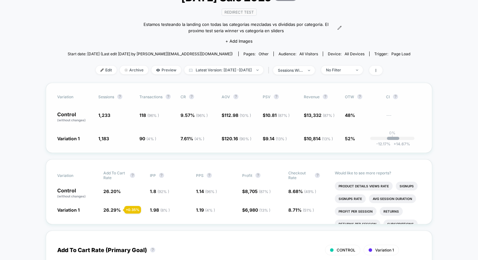
click at [275, 116] on span "10.81 ( 87 % )" at bounding box center [278, 115] width 24 height 5
click at [272, 140] on span "9.14 ( 13 % )" at bounding box center [276, 138] width 21 height 5
click at [272, 116] on span "10.81 ( 87 % )" at bounding box center [278, 115] width 24 height 5
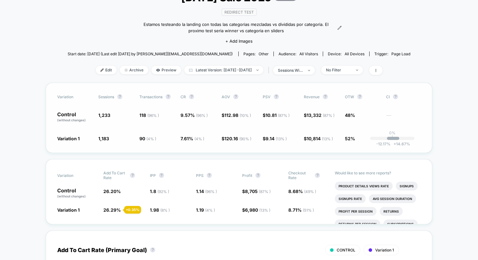
click at [274, 127] on div "Variation Sessions ? Transactions ? CR ? AOV ? PSV ? Revenue ? OTW ? CI ? Contr…" at bounding box center [239, 118] width 386 height 70
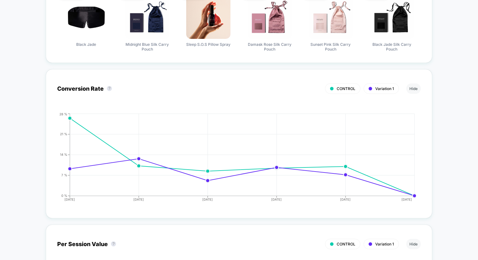
scroll to position [370, 0]
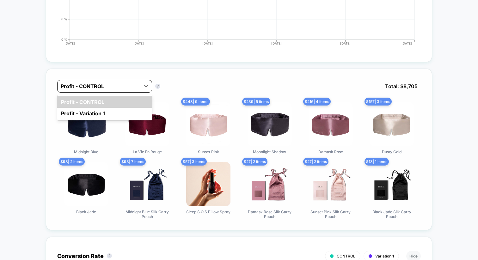
click at [89, 84] on div at bounding box center [99, 87] width 77 height 8
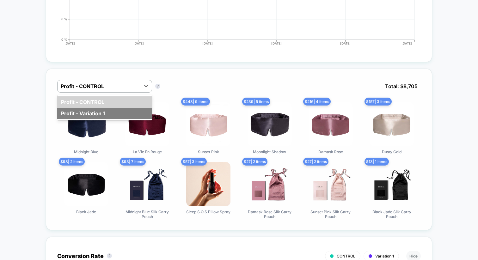
click at [88, 110] on div "Profit - Variation 1" at bounding box center [104, 113] width 95 height 11
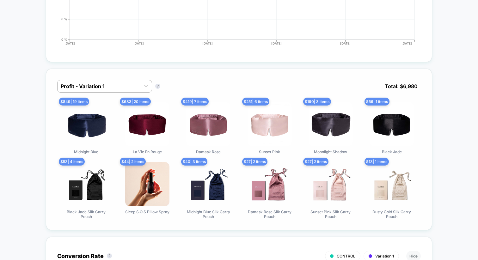
click at [95, 95] on div "Profit - Variation 1 Profit - Variation 1 ? Total: $ 6,980" at bounding box center [239, 91] width 364 height 22
click at [95, 90] on div "Profit - Variation 1" at bounding box center [104, 86] width 95 height 13
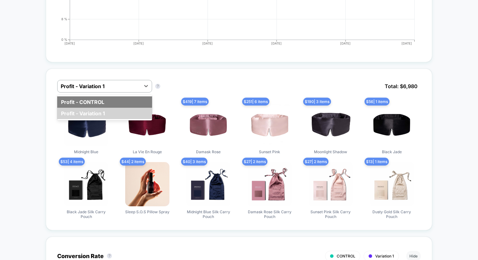
click at [94, 101] on div "Profit - CONTROL" at bounding box center [104, 101] width 95 height 11
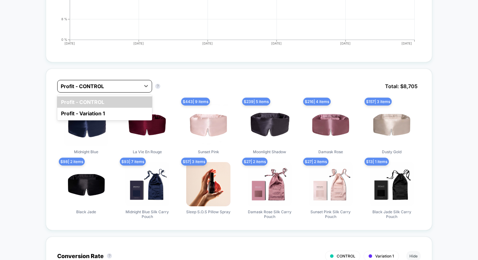
click at [98, 86] on div at bounding box center [99, 87] width 77 height 8
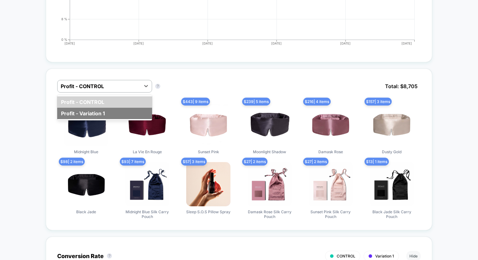
click at [95, 111] on div "Profit - Variation 1" at bounding box center [104, 113] width 95 height 11
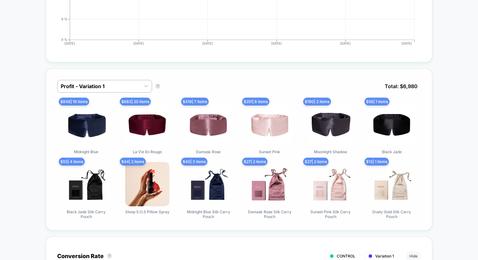
click at [104, 94] on div "Profit - Variation 1 Profit - Variation 1 ? Total: $ 6,980" at bounding box center [239, 91] width 364 height 22
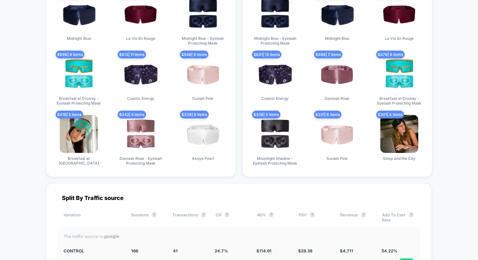
scroll to position [2049, 0]
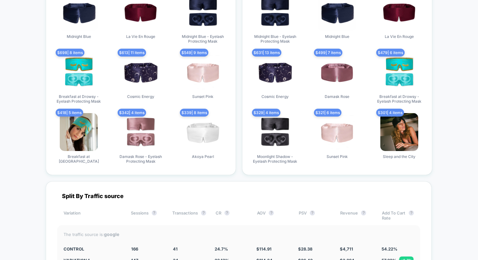
drag, startPoint x: 241, startPoint y: 175, endPoint x: 231, endPoint y: 165, distance: 14.8
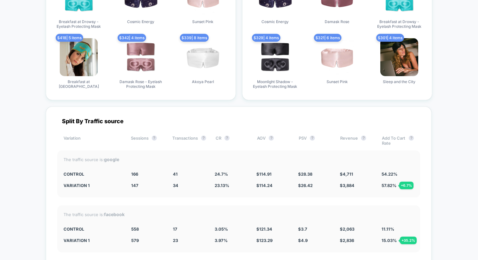
scroll to position [1967, 0]
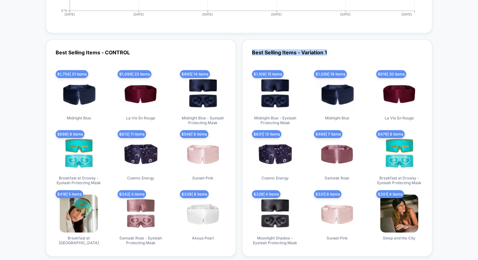
click at [257, 50] on div "Best Selling Items - Variation 1 $ 1,109 | 15 items Midnight Blue - Eyelash Pro…" at bounding box center [337, 148] width 190 height 217
click at [243, 49] on div "Best Selling Items - Variation 1 $ 1,109 | 15 items Midnight Blue - Eyelash Pro…" at bounding box center [337, 148] width 190 height 217
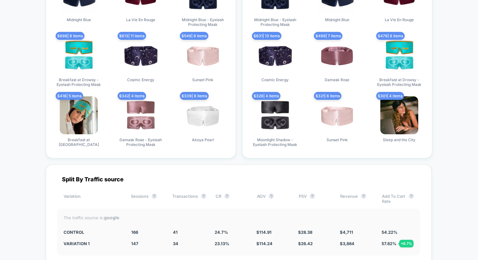
scroll to position [2080, 0]
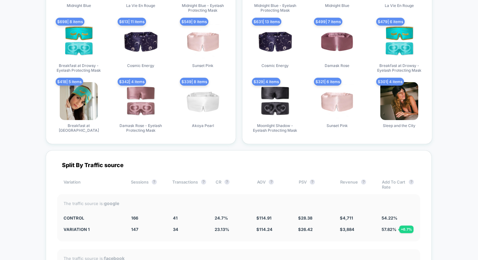
click at [243, 141] on div "Best Selling Items - CONTROL $ 1,754 | 31 items Midnight Blue $ 1,099 | 23 item…" at bounding box center [239, 35] width 386 height 217
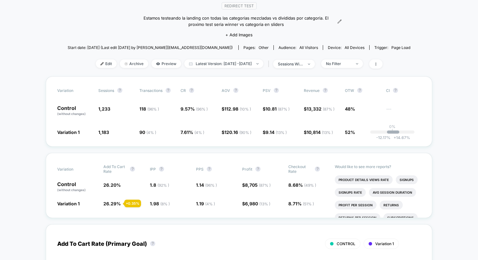
scroll to position [75, 0]
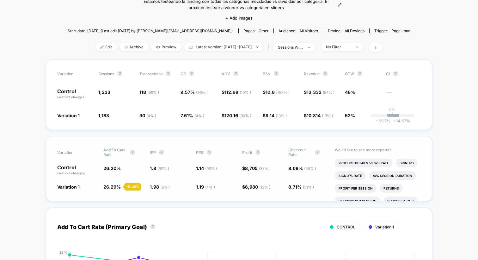
click at [109, 186] on span "26.29 %" at bounding box center [111, 186] width 17 height 5
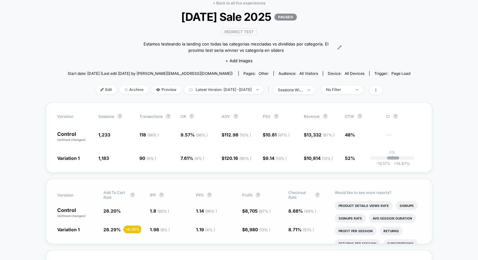
scroll to position [21, 0]
